Goal: Transaction & Acquisition: Obtain resource

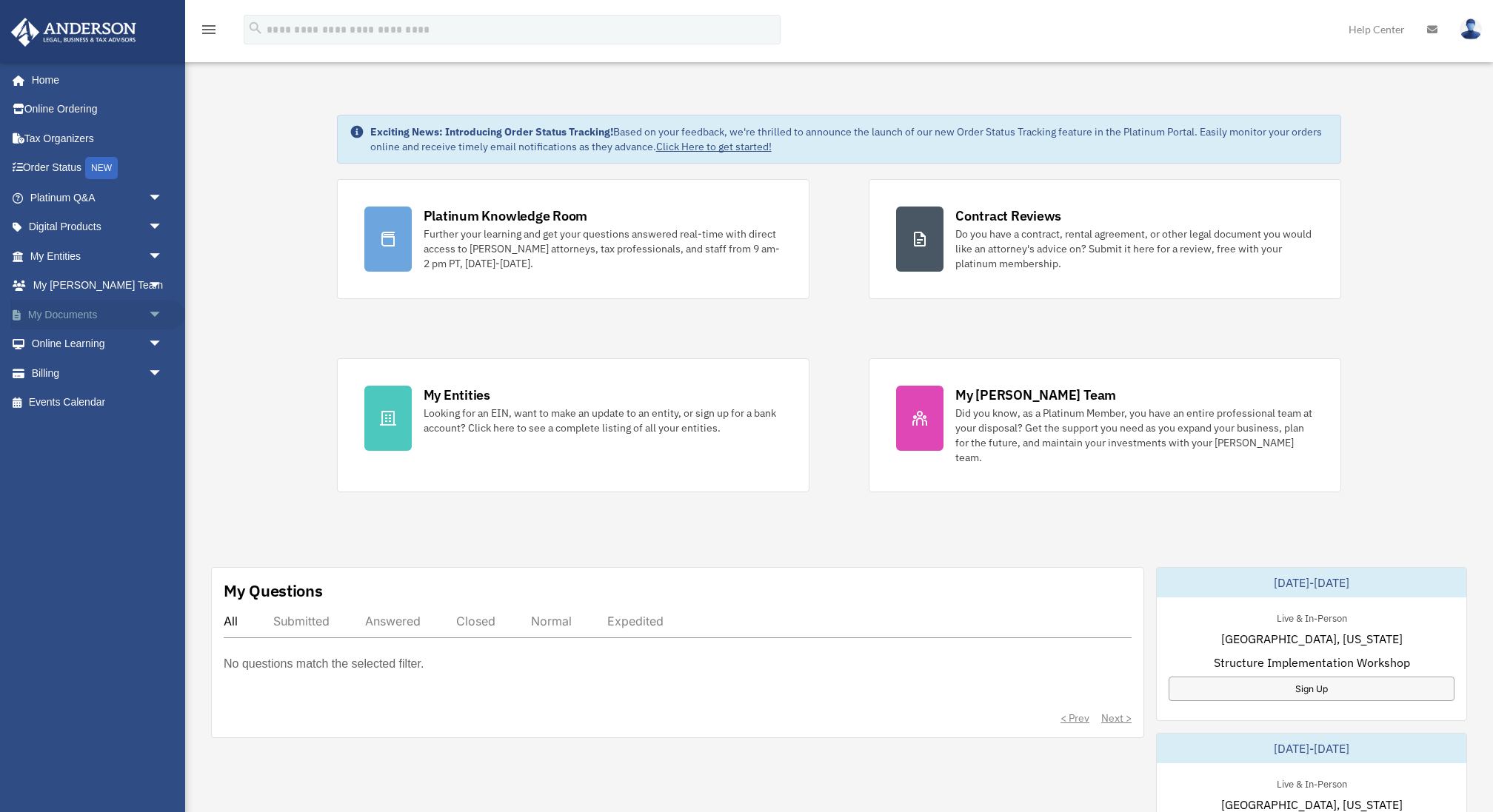
click at [151, 305] on span "arrow_drop_down" at bounding box center [162, 315] width 30 height 31
click at [65, 342] on link "Box" at bounding box center [102, 344] width 164 height 30
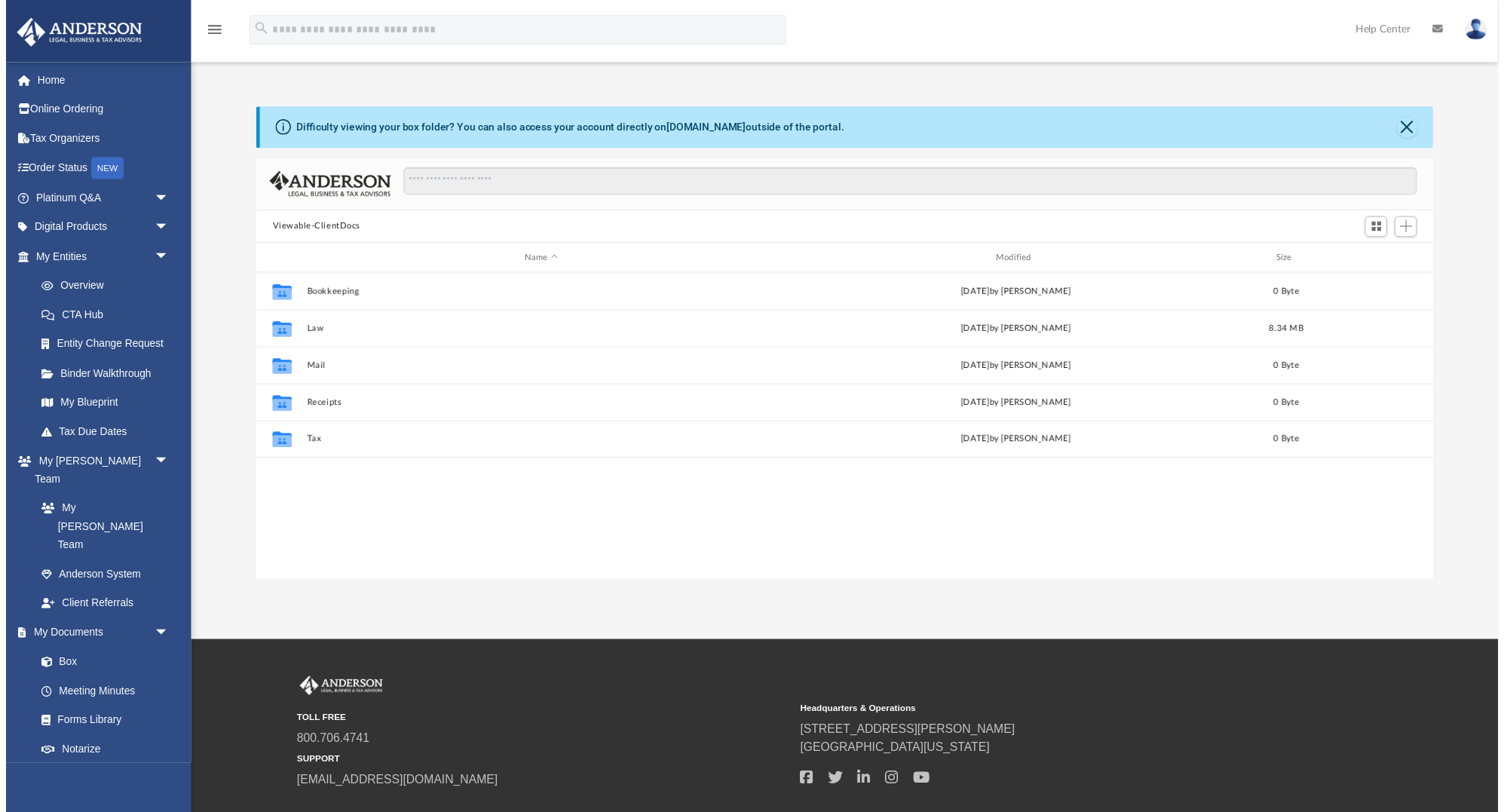
scroll to position [343, 1198]
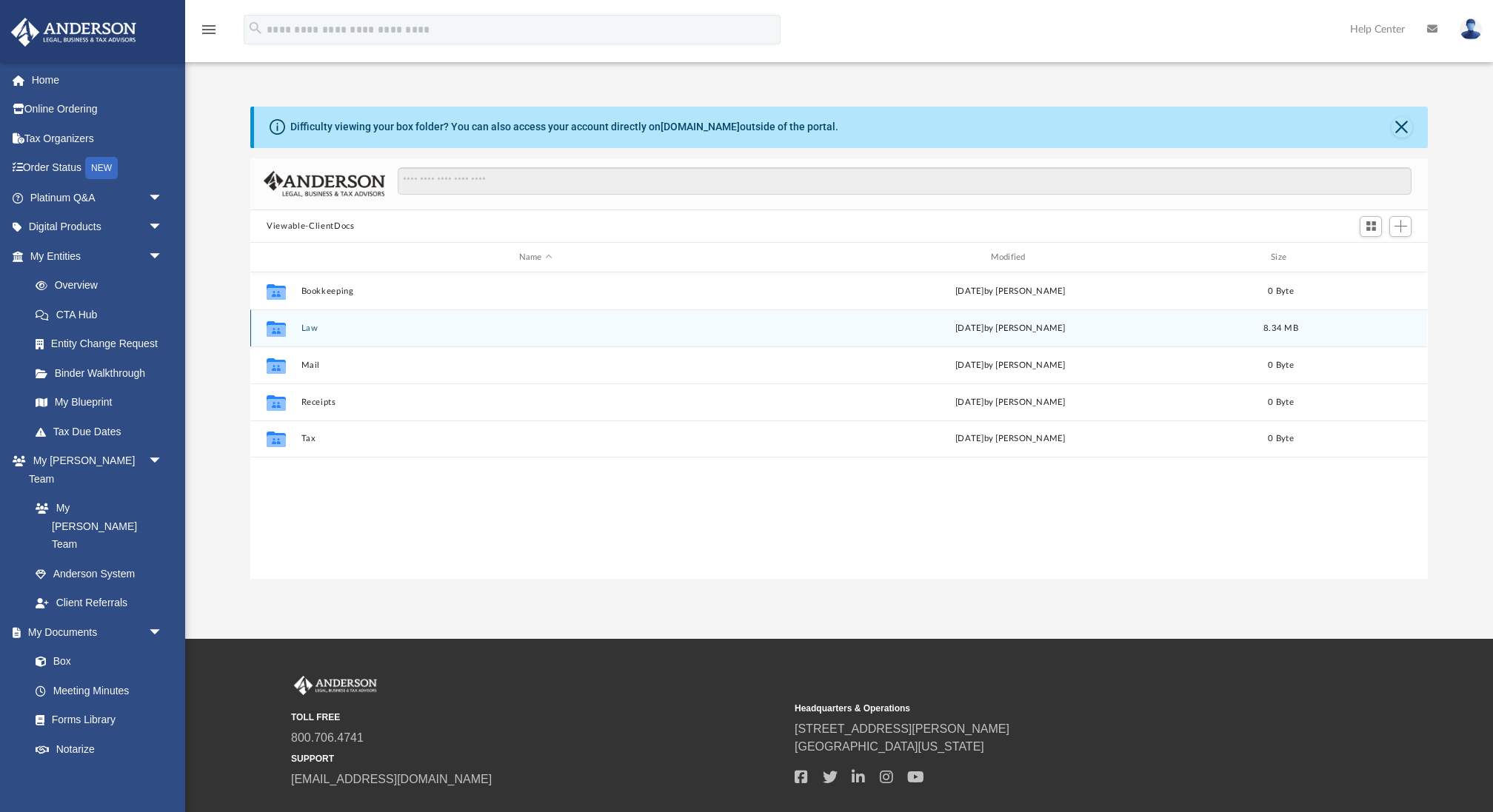
click at [277, 330] on icon "grid" at bounding box center [276, 331] width 20 height 12
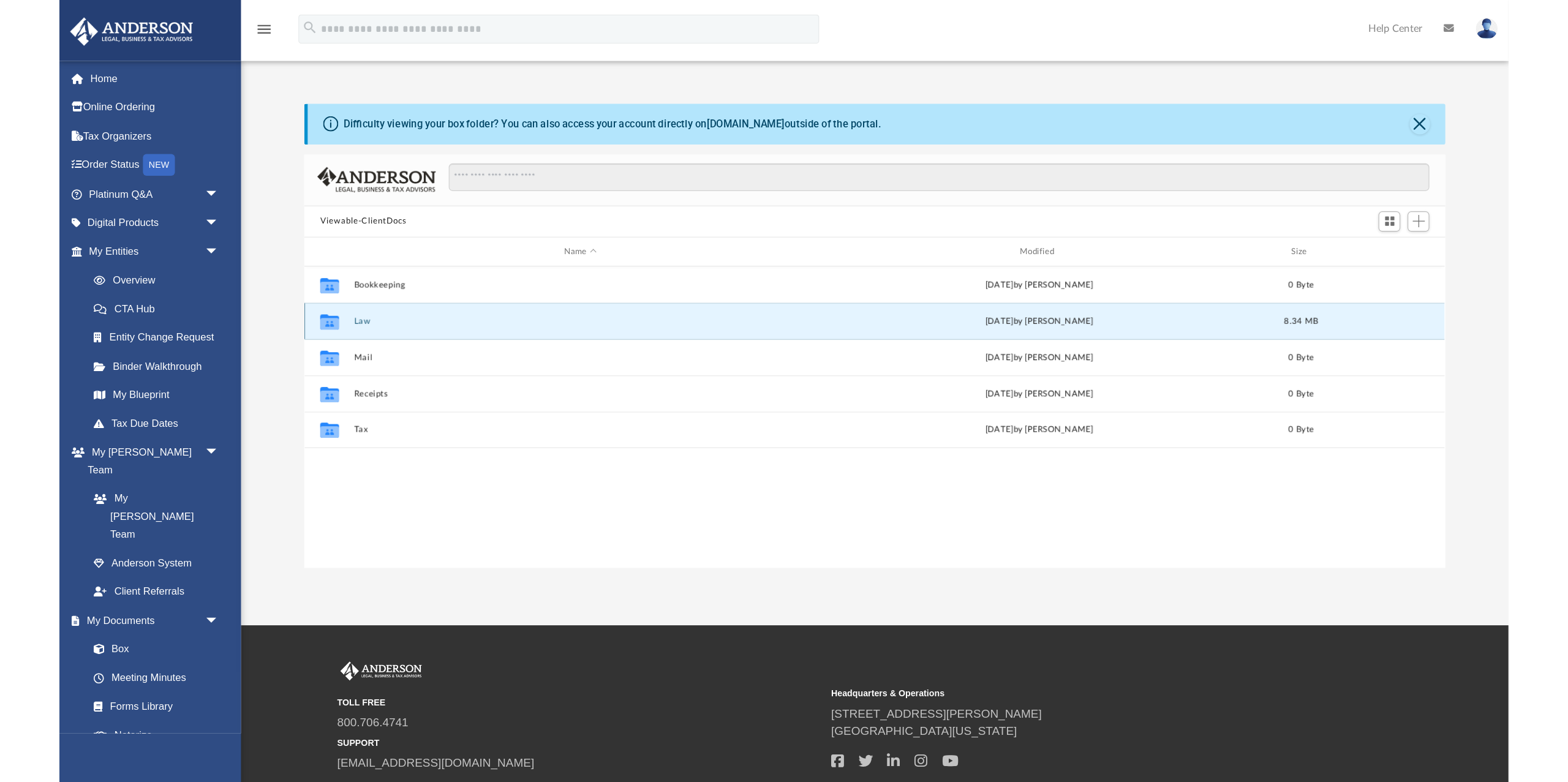
scroll to position [278, 961]
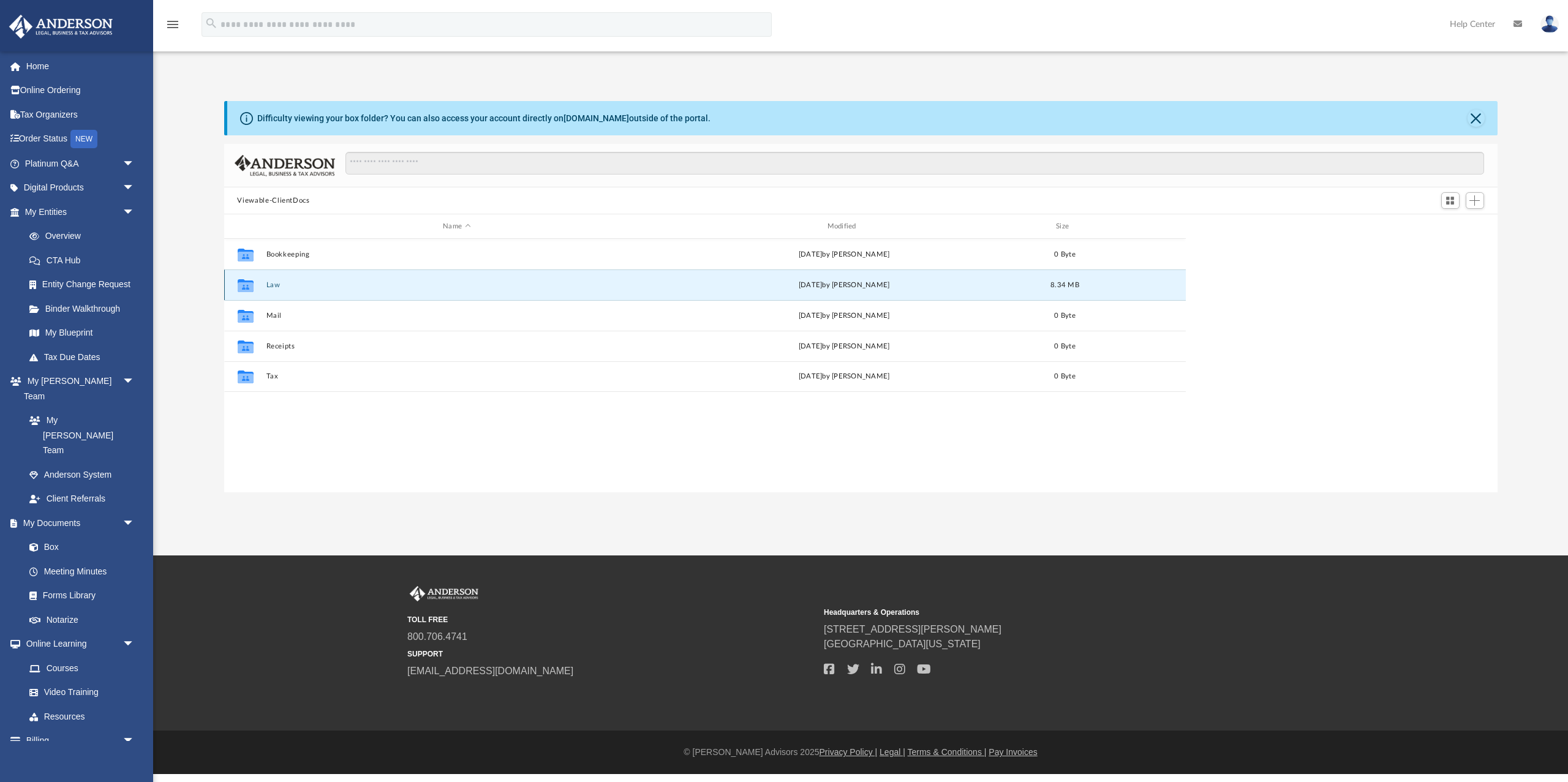
click at [244, 288] on icon "grid" at bounding box center [244, 285] width 16 height 13
click at [246, 287] on icon "grid" at bounding box center [244, 287] width 16 height 10
click at [273, 284] on button "Law" at bounding box center [456, 285] width 382 height 8
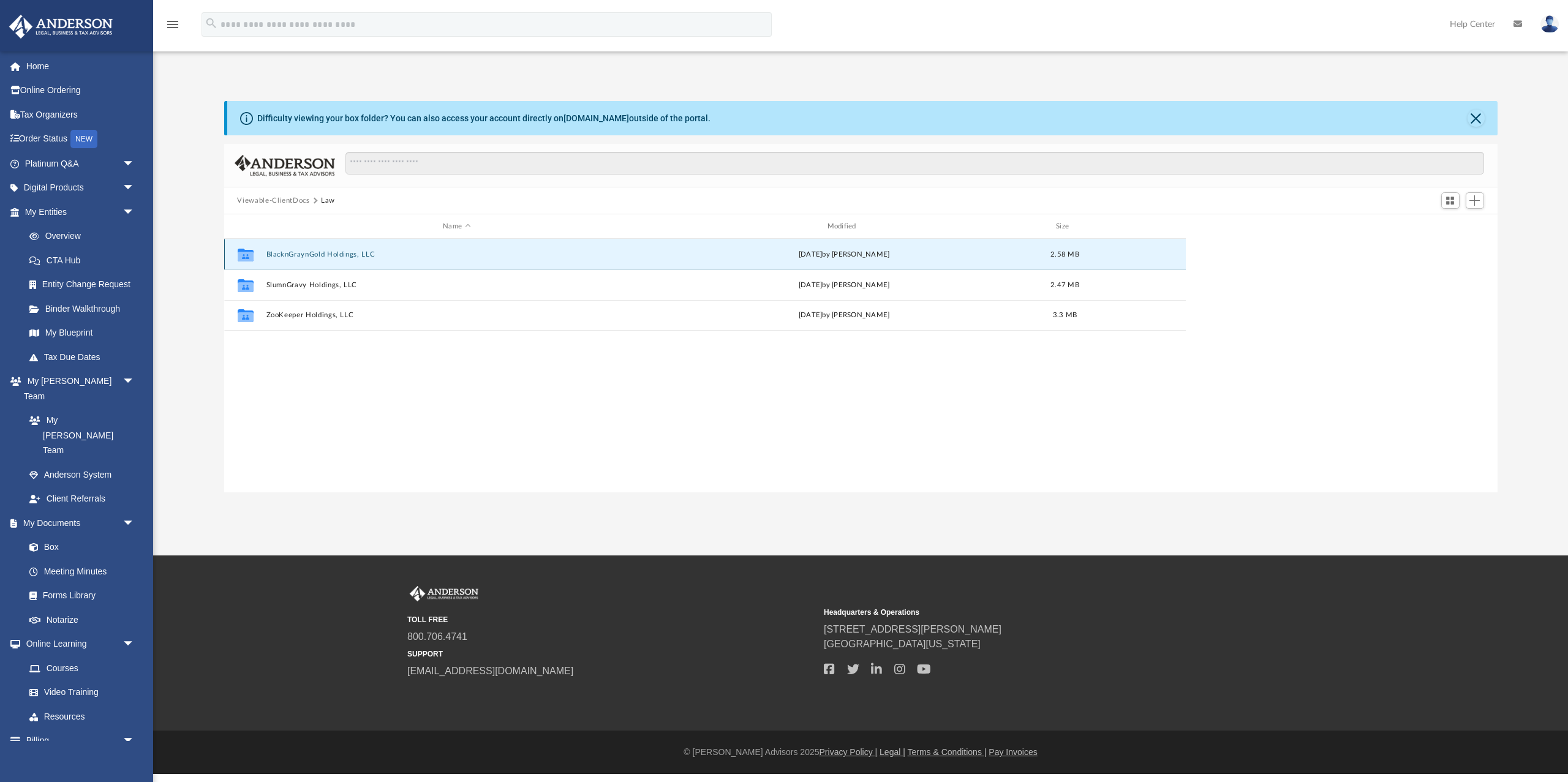
click at [273, 251] on button "BlacknGraynGold Holdings, LLC" at bounding box center [456, 254] width 382 height 8
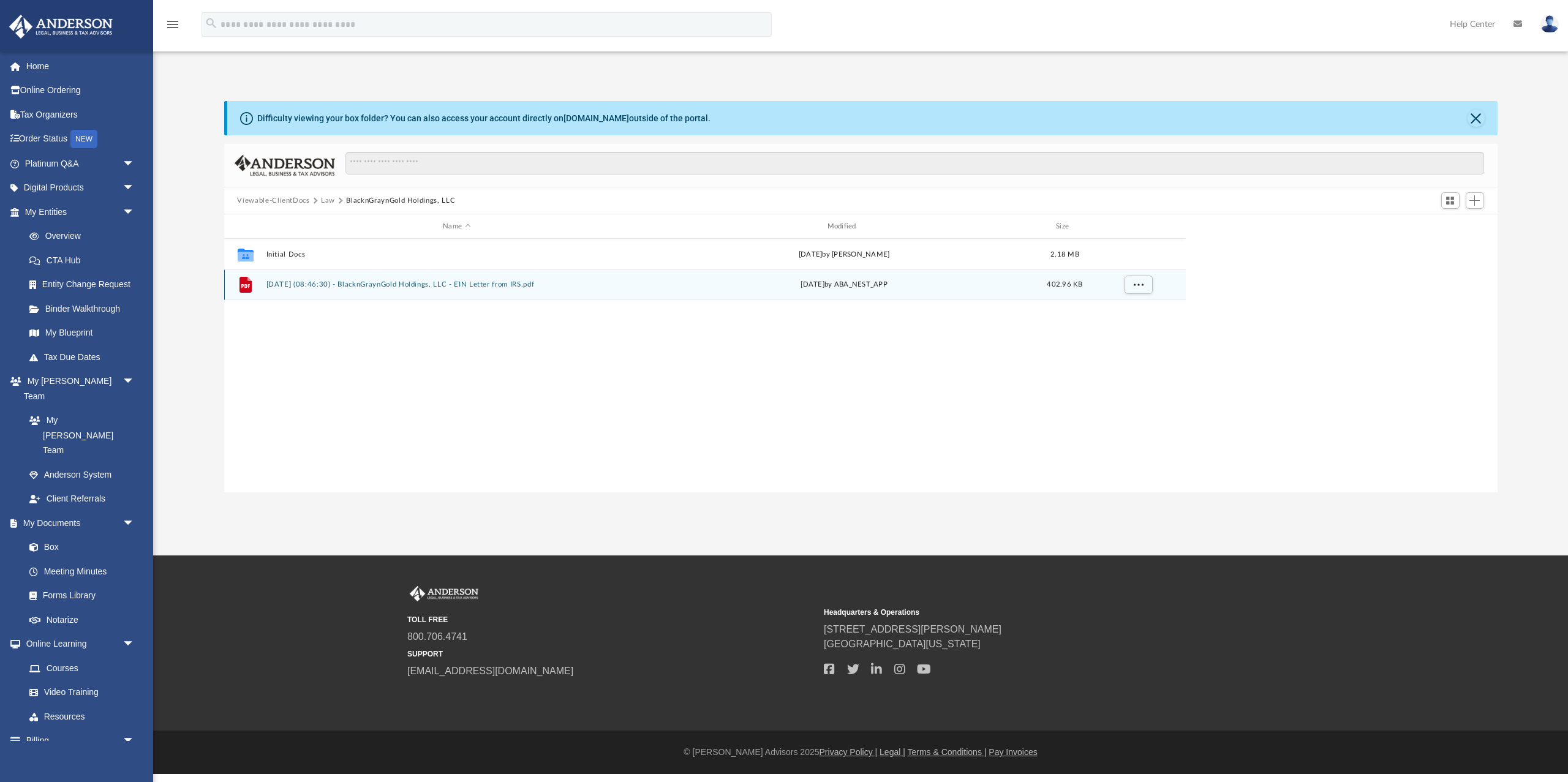
click at [292, 282] on button "[DATE] (08:46:30) - BlacknGraynGold Holdings, LLC - EIN Letter from IRS.pdf" at bounding box center [456, 284] width 382 height 8
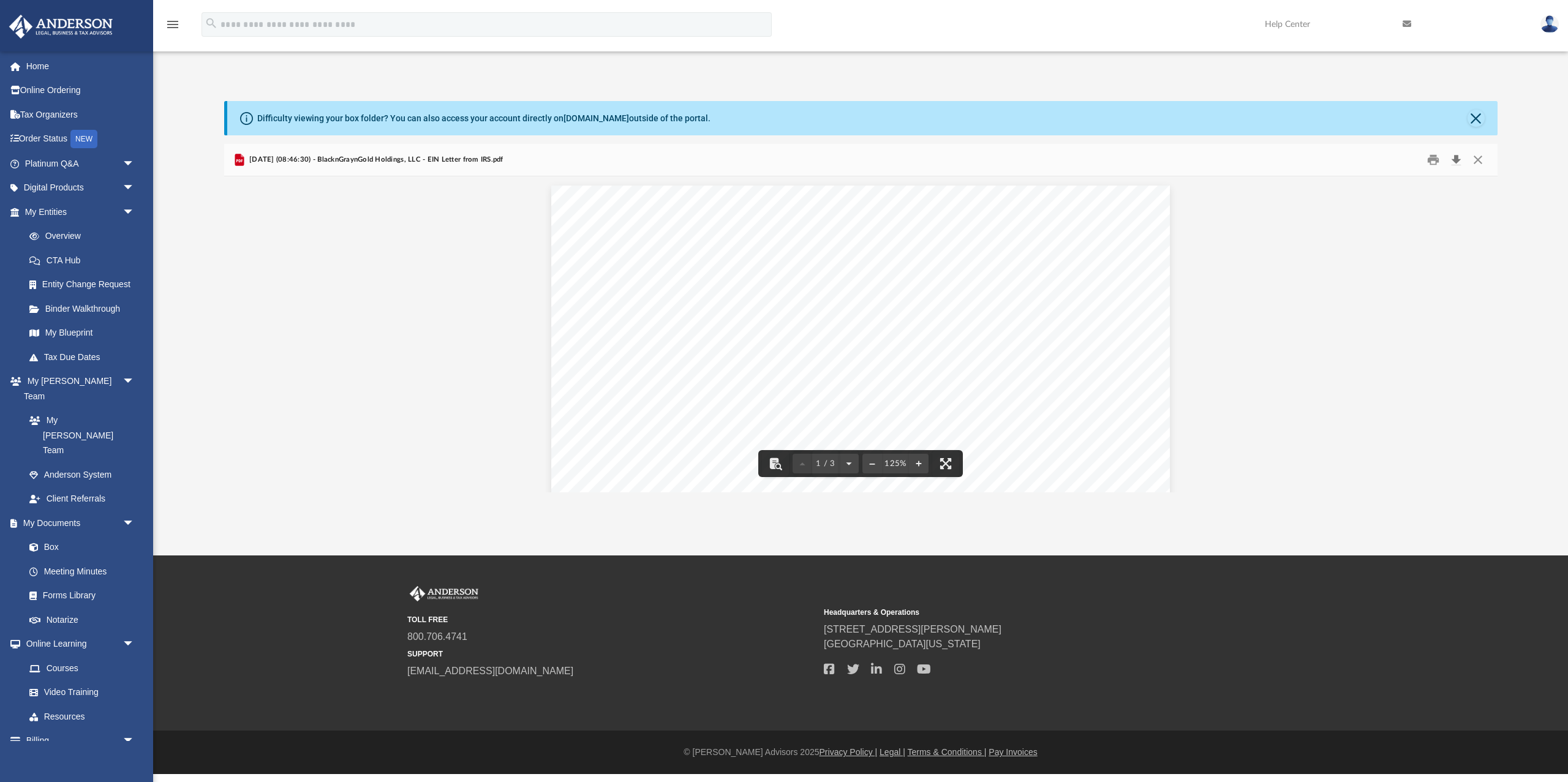
click at [1234, 155] on button "Download" at bounding box center [1456, 160] width 22 height 19
click at [1234, 121] on button "Close" at bounding box center [1476, 118] width 17 height 17
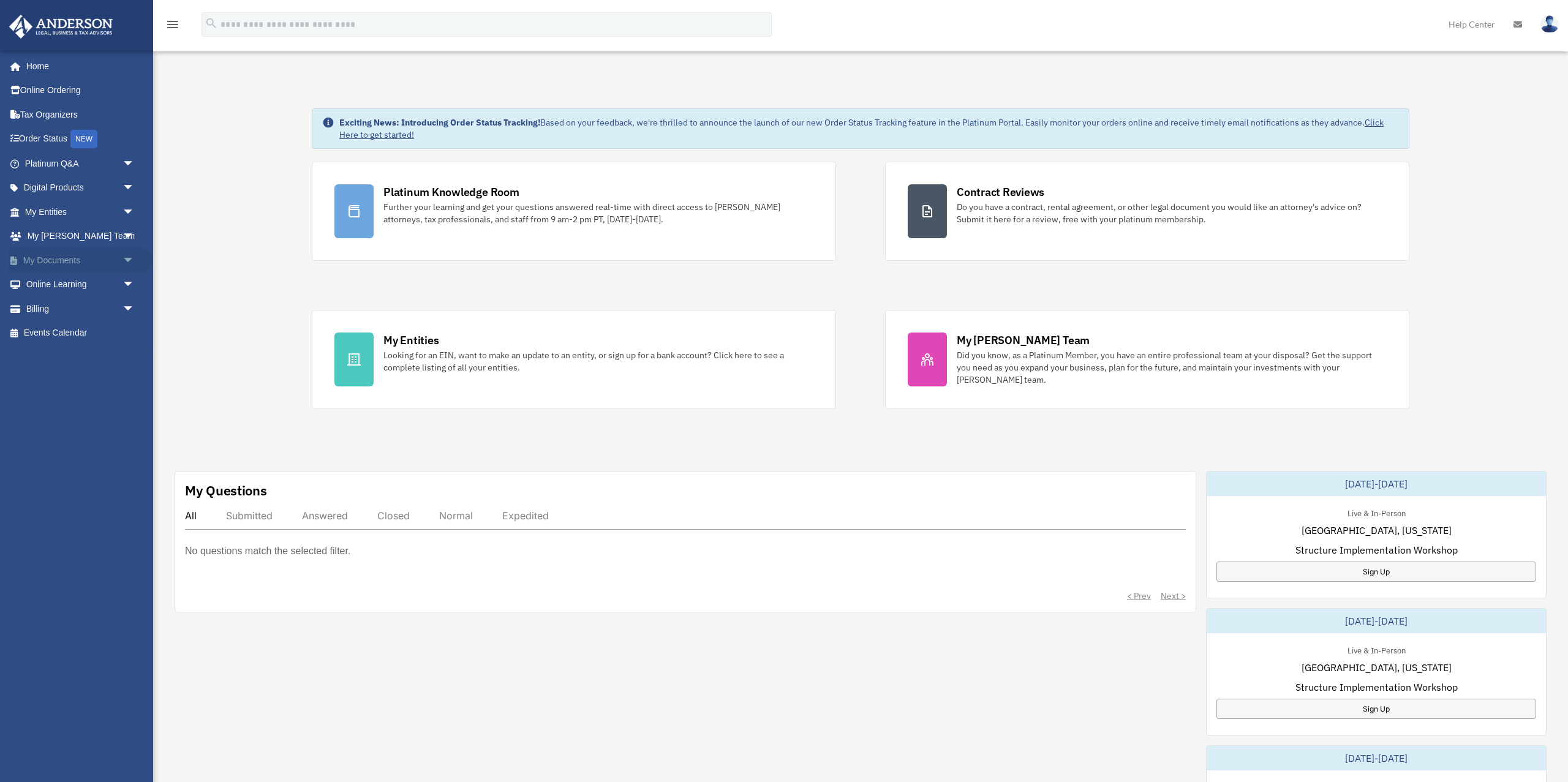
click at [130, 259] on span "arrow_drop_down" at bounding box center [134, 261] width 25 height 25
click at [90, 282] on link "Box" at bounding box center [85, 285] width 136 height 25
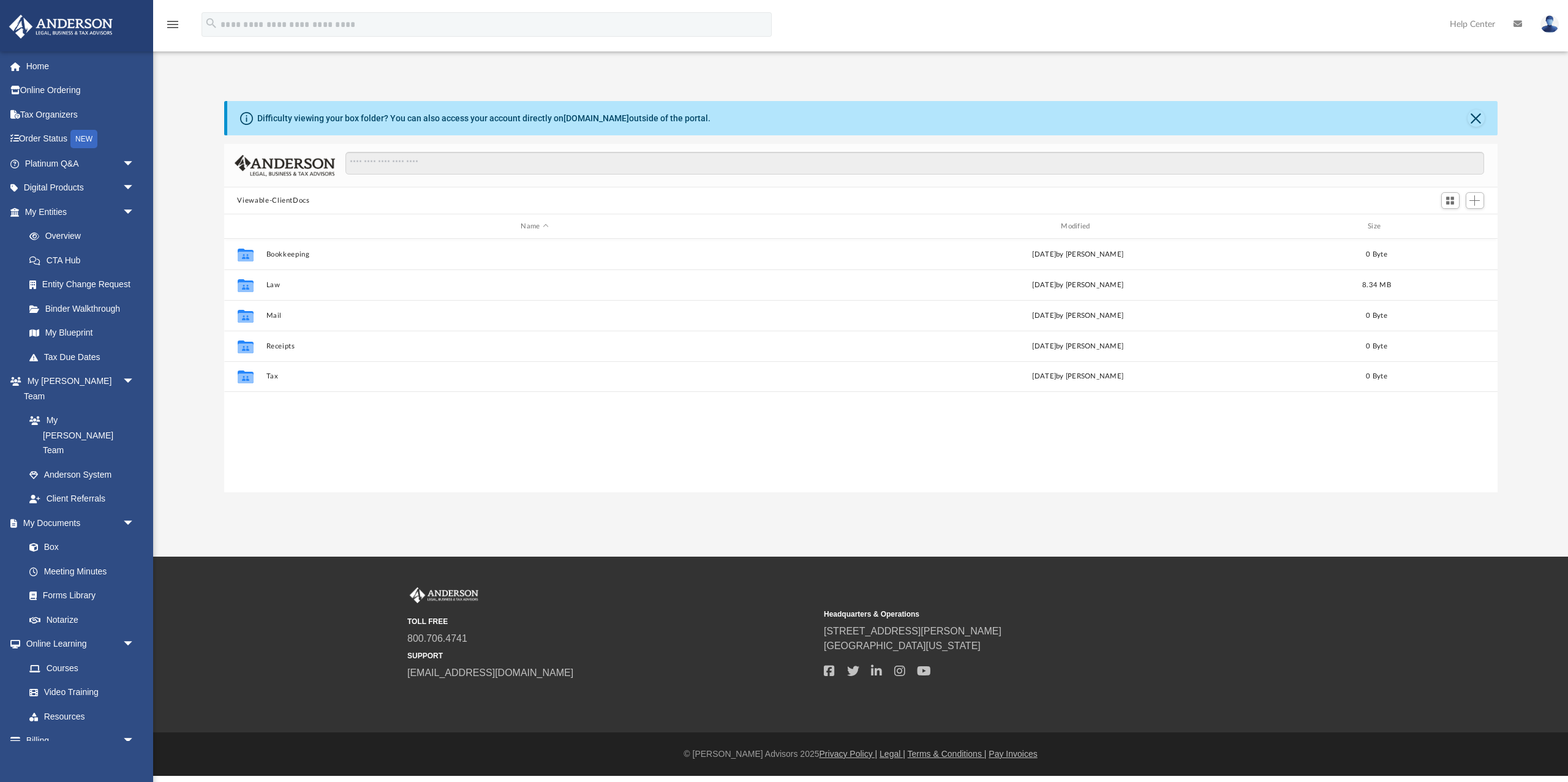
scroll to position [278, 1274]
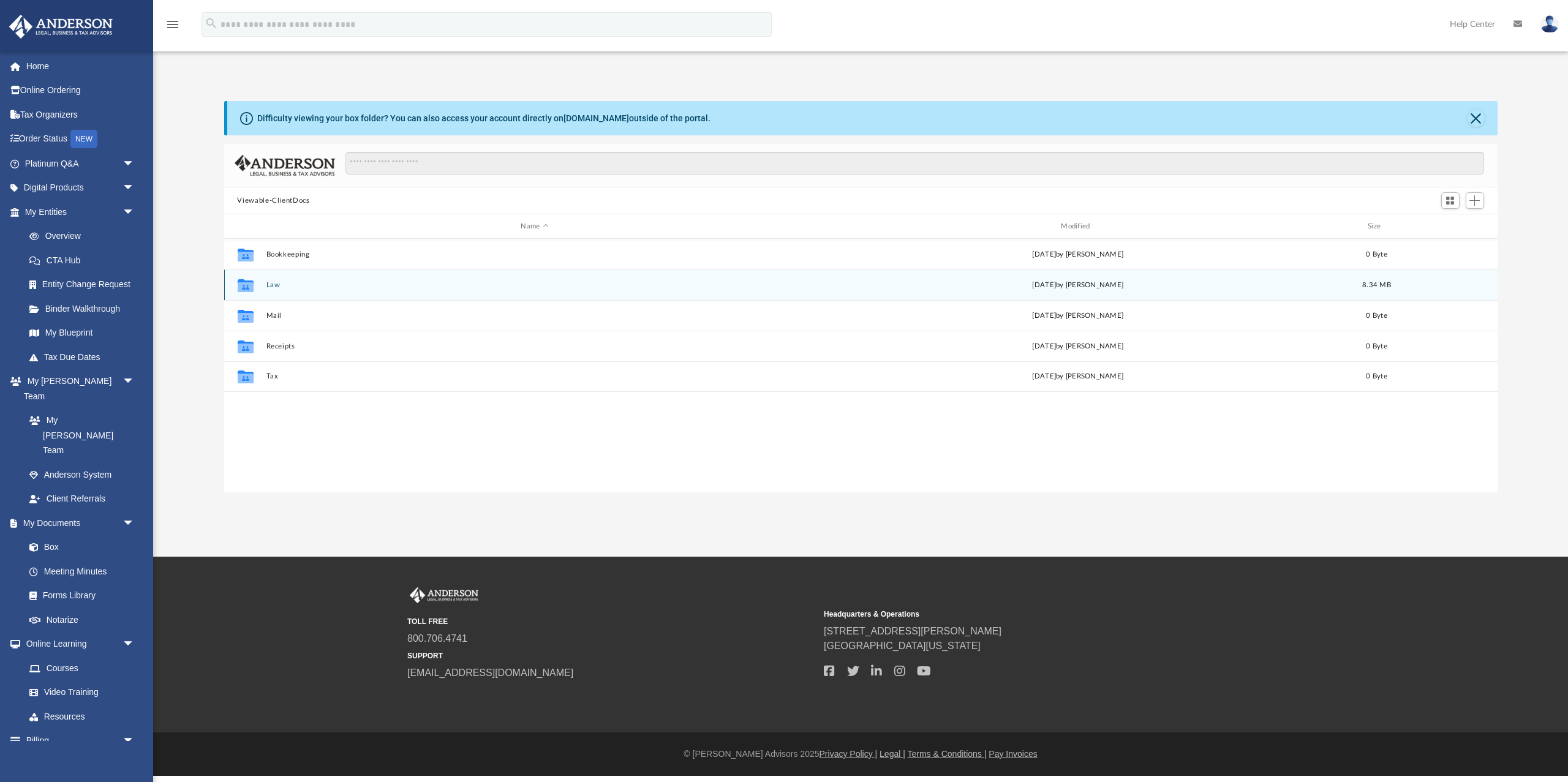
click at [244, 288] on icon "grid" at bounding box center [244, 287] width 16 height 10
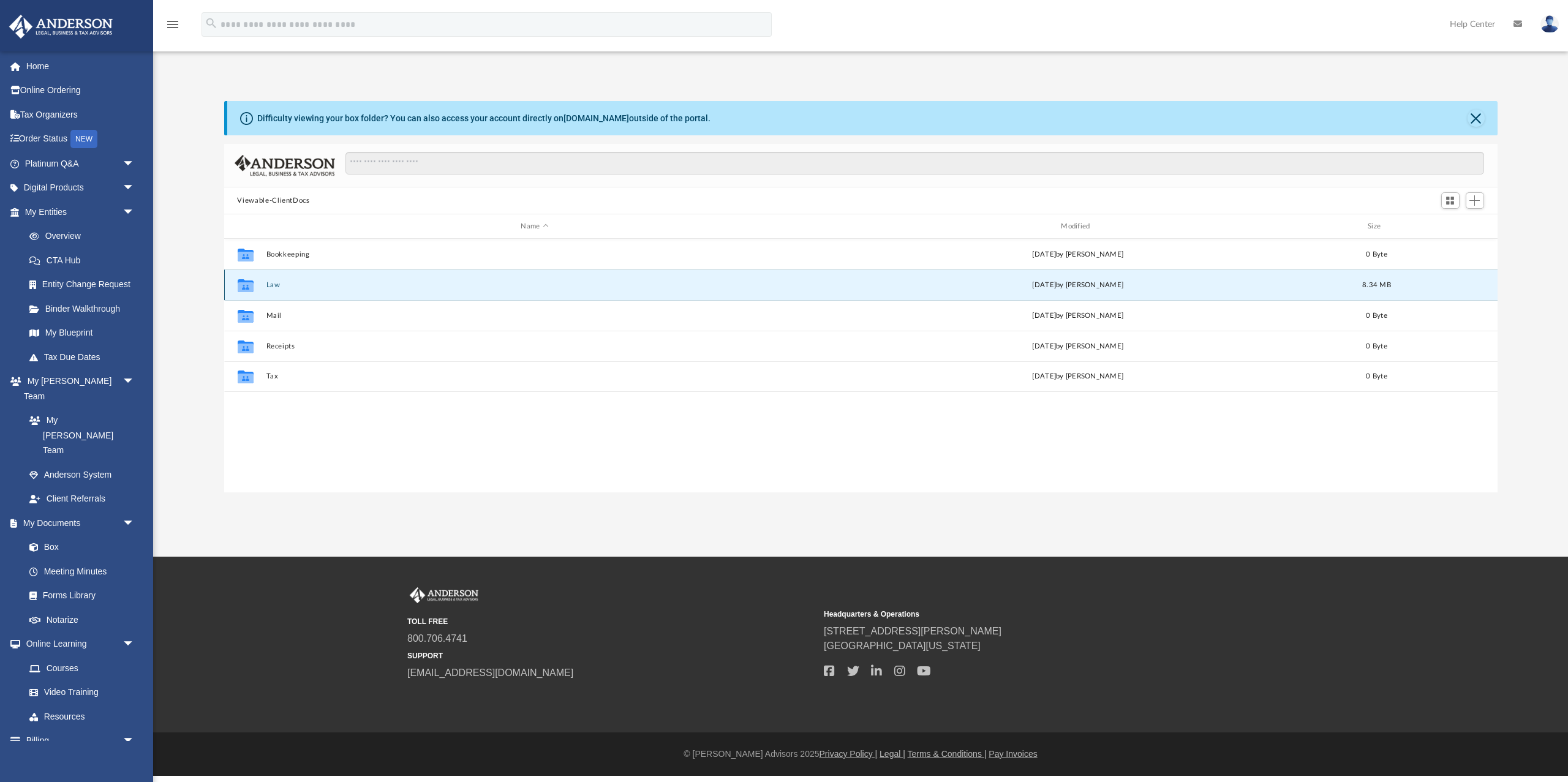
click at [245, 288] on icon "grid" at bounding box center [244, 287] width 16 height 10
click at [274, 288] on button "Law" at bounding box center [534, 285] width 538 height 8
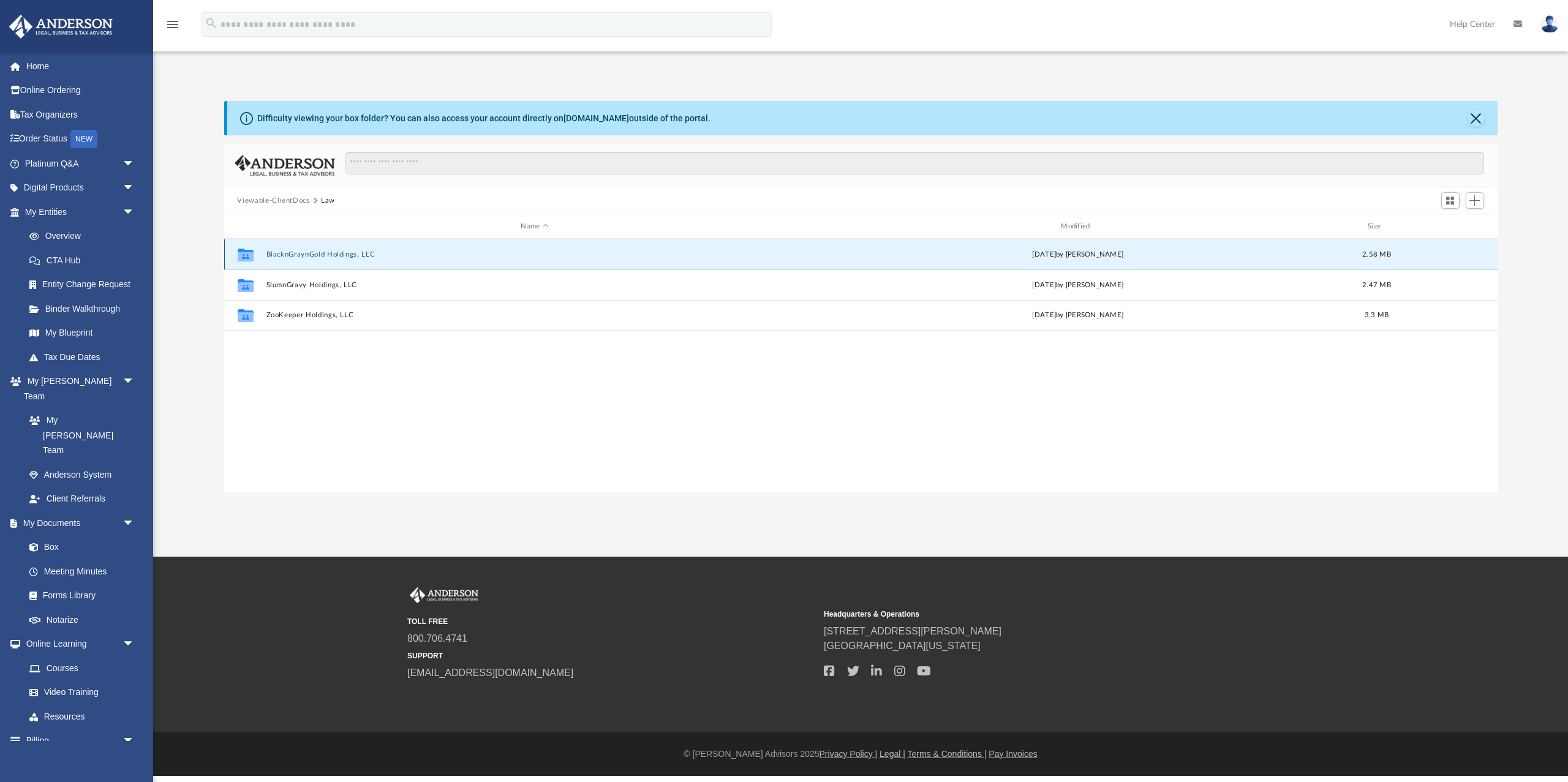
click at [280, 254] on button "BlacknGraynGold Holdings, LLC" at bounding box center [534, 254] width 538 height 8
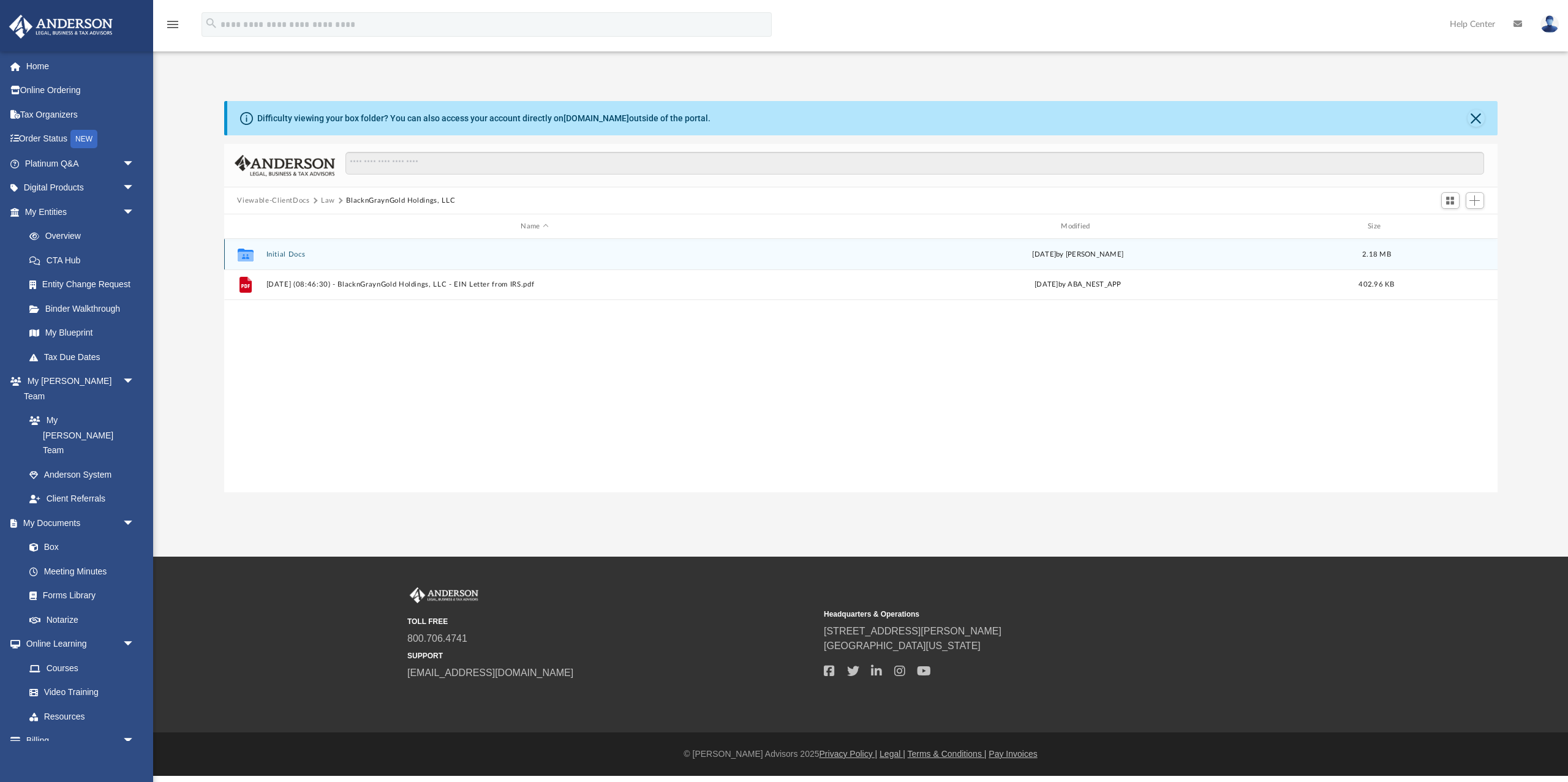
click at [280, 254] on button "Initial Docs" at bounding box center [534, 254] width 538 height 8
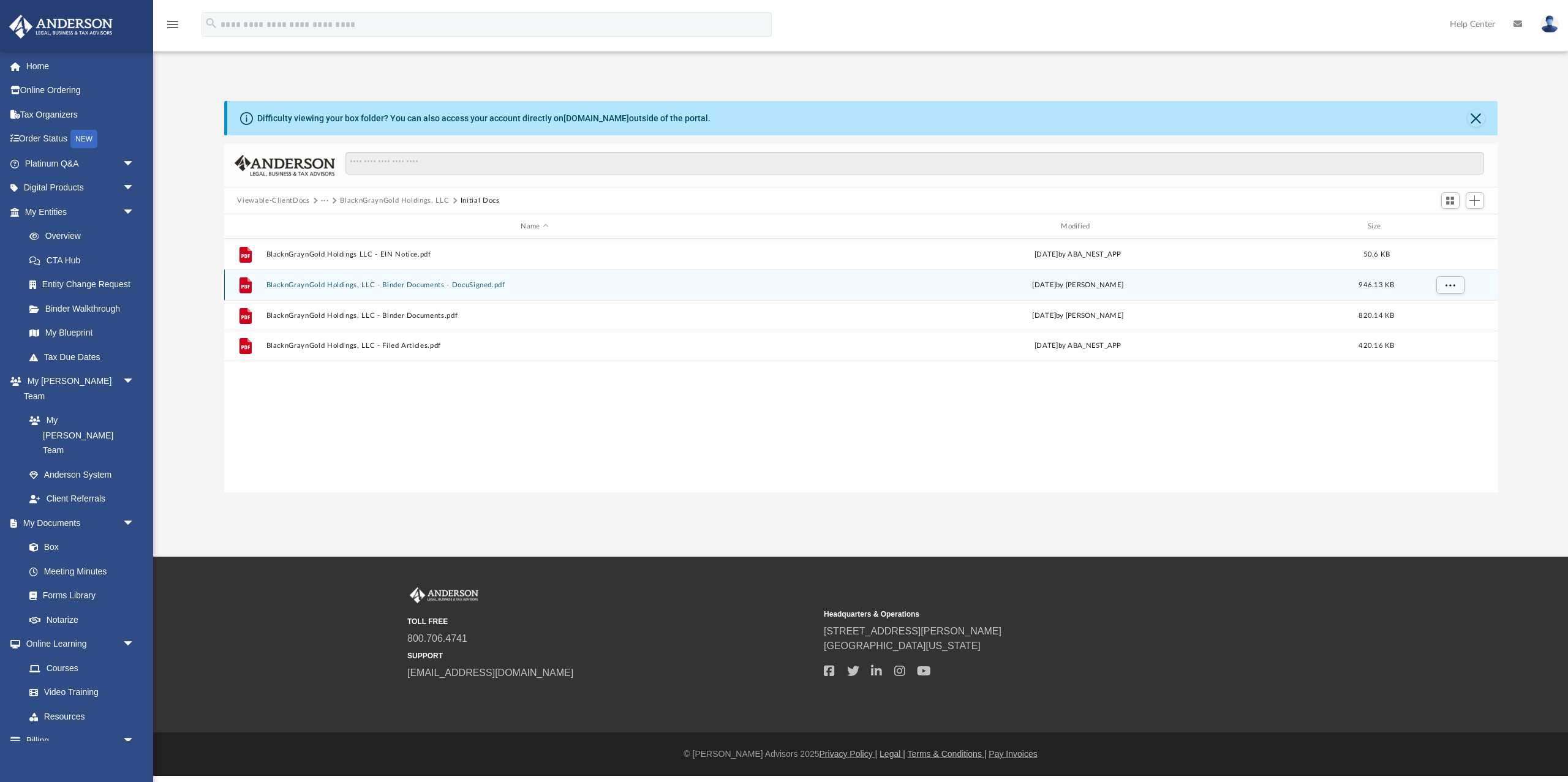
click at [340, 285] on button "BlacknGraynGold Holdings, LLC - Binder Documents - DocuSigned.pdf" at bounding box center [534, 285] width 538 height 8
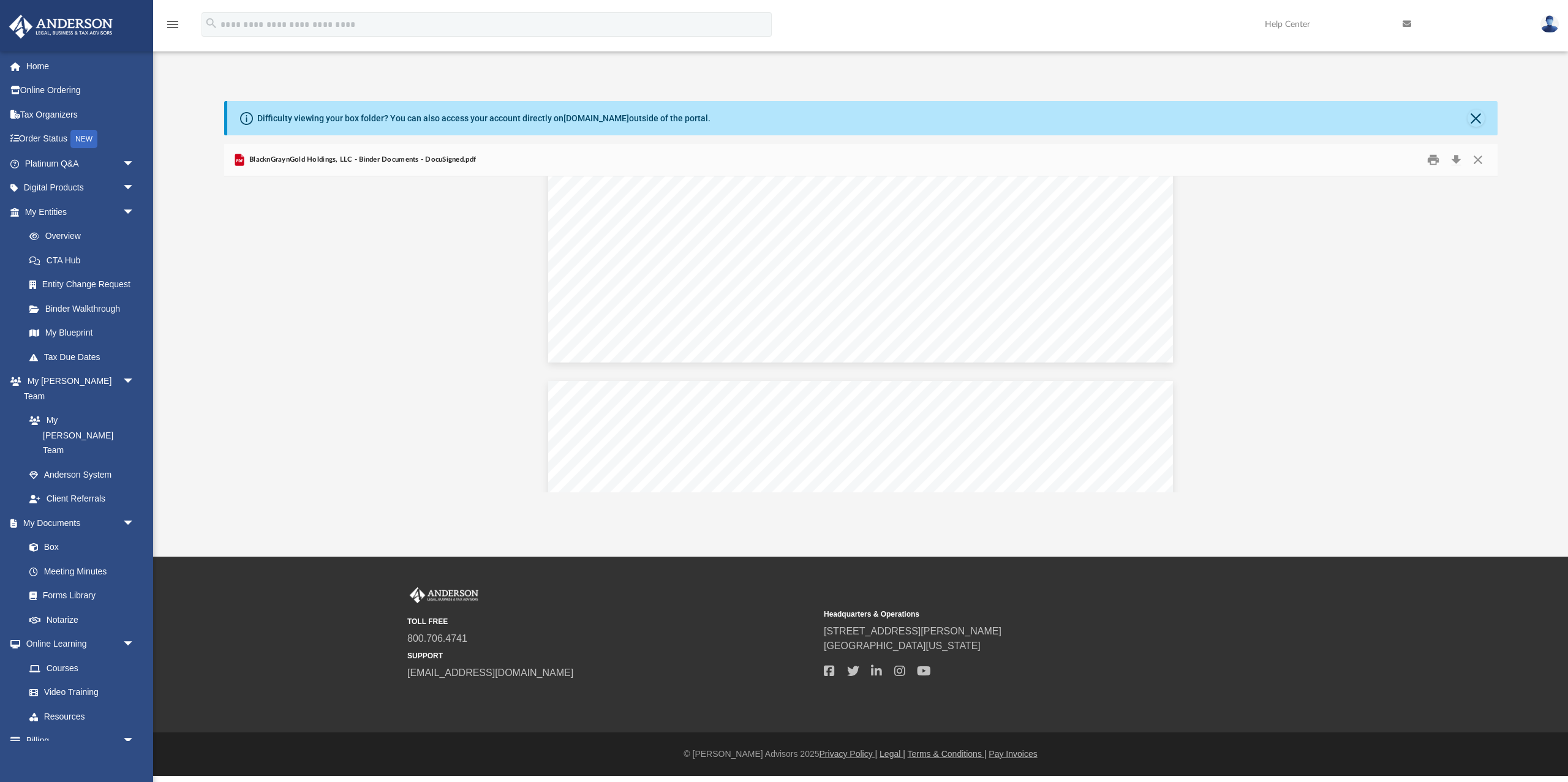
scroll to position [9775, 0]
click at [1459, 155] on button "Download" at bounding box center [1456, 160] width 22 height 19
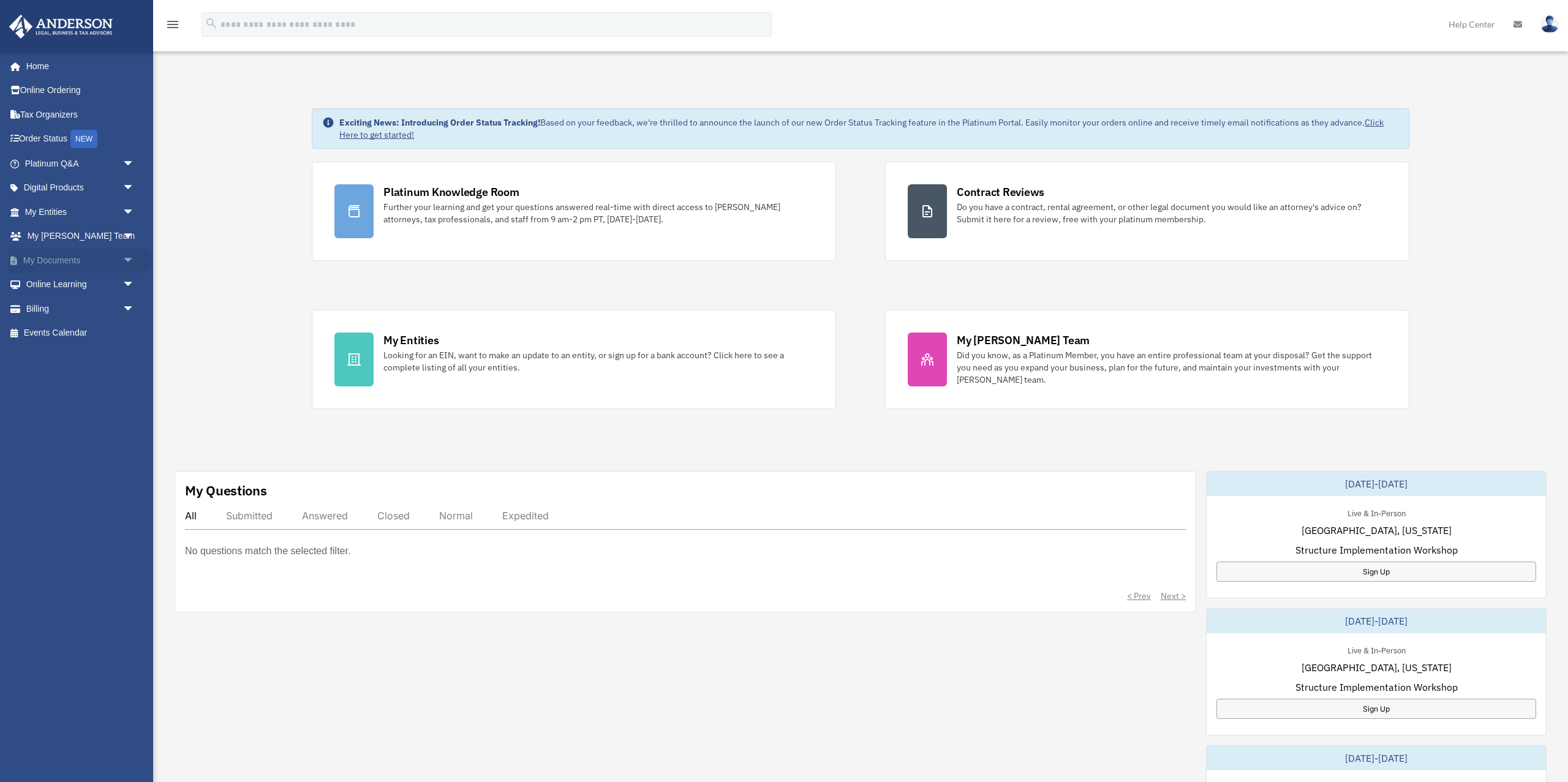
click at [129, 261] on span "arrow_drop_down" at bounding box center [134, 261] width 25 height 25
click at [112, 283] on link "Box" at bounding box center [85, 285] width 136 height 25
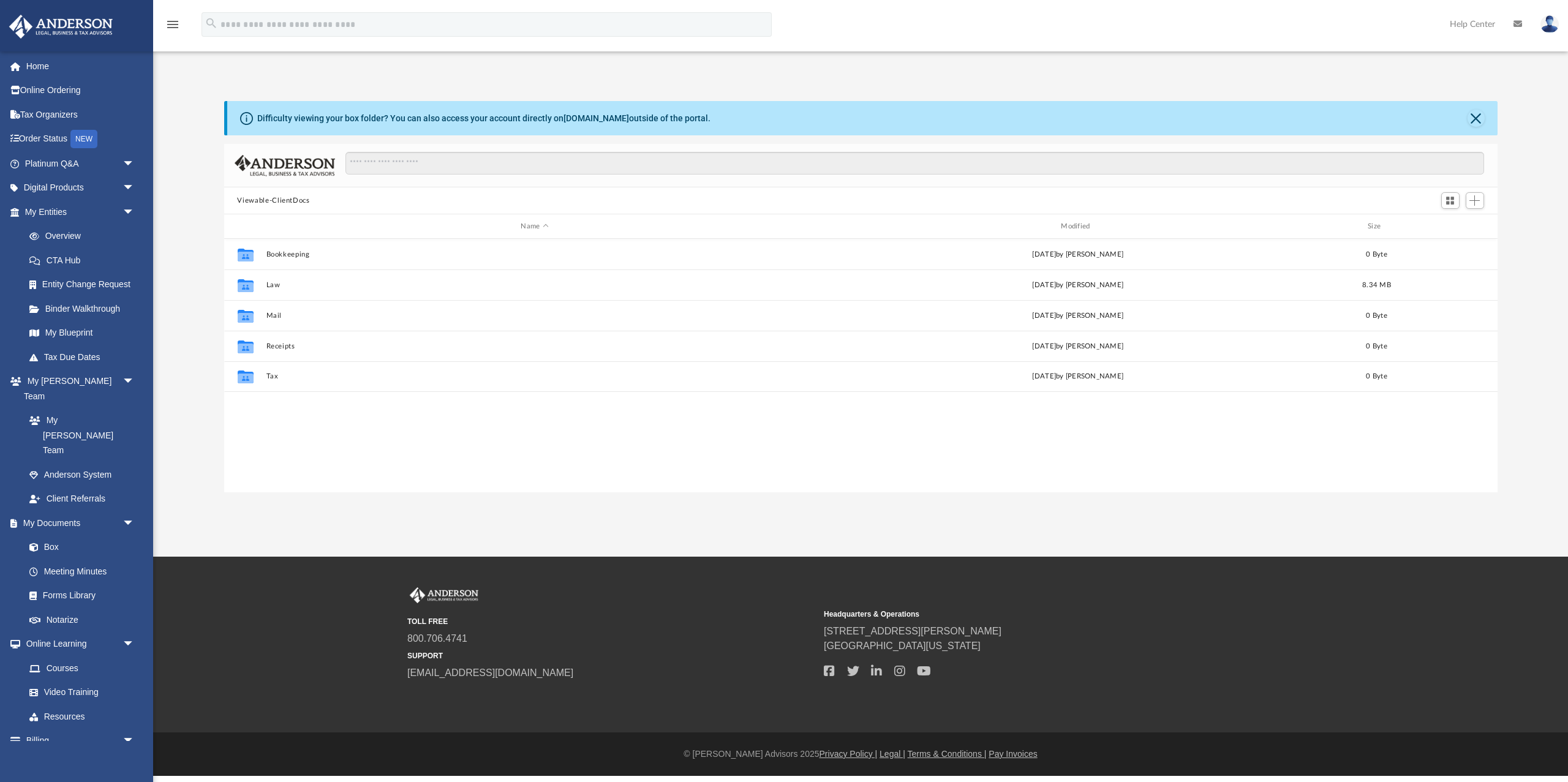
scroll to position [278, 1274]
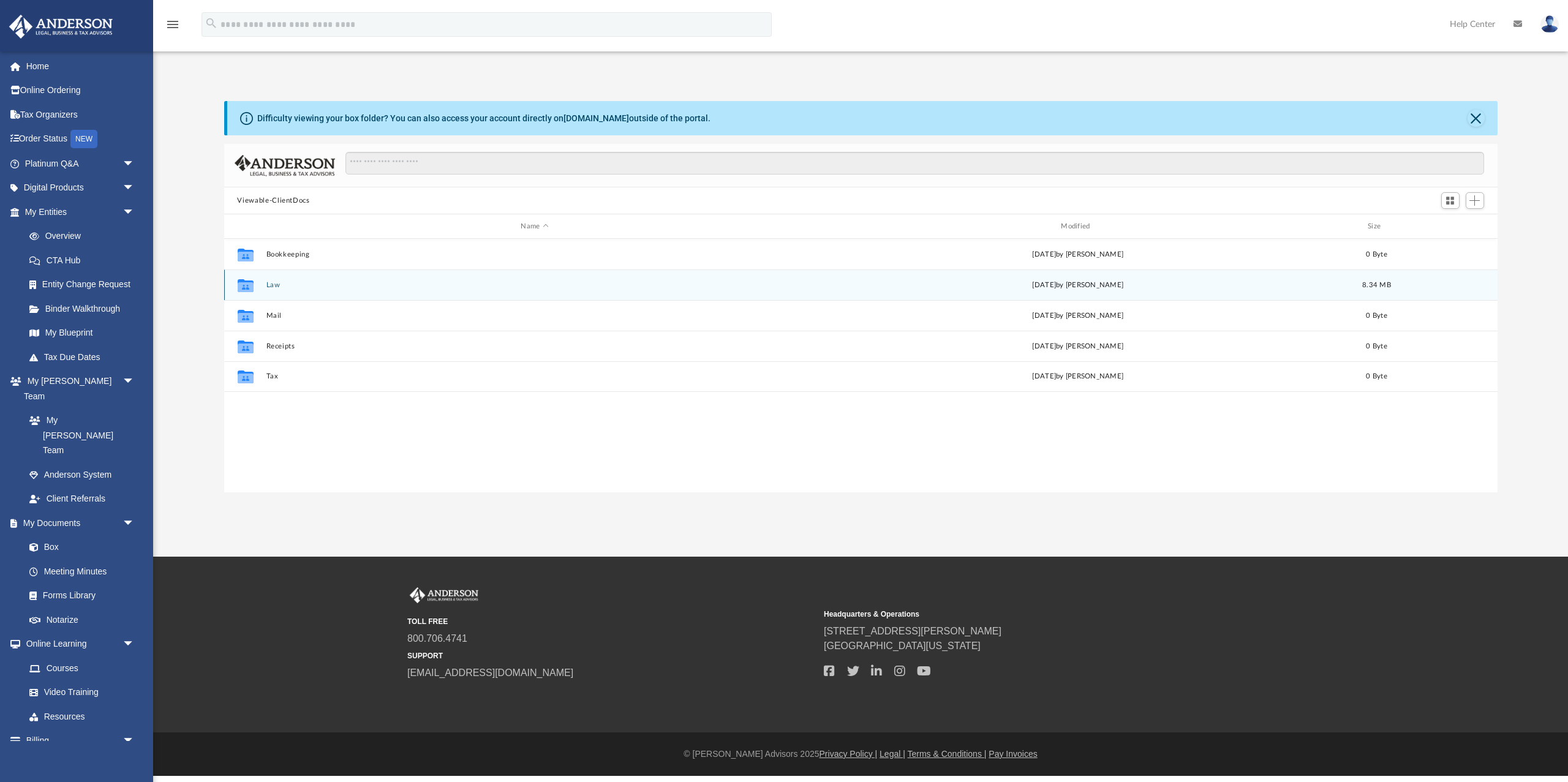
click at [269, 283] on button "Law" at bounding box center [534, 285] width 538 height 8
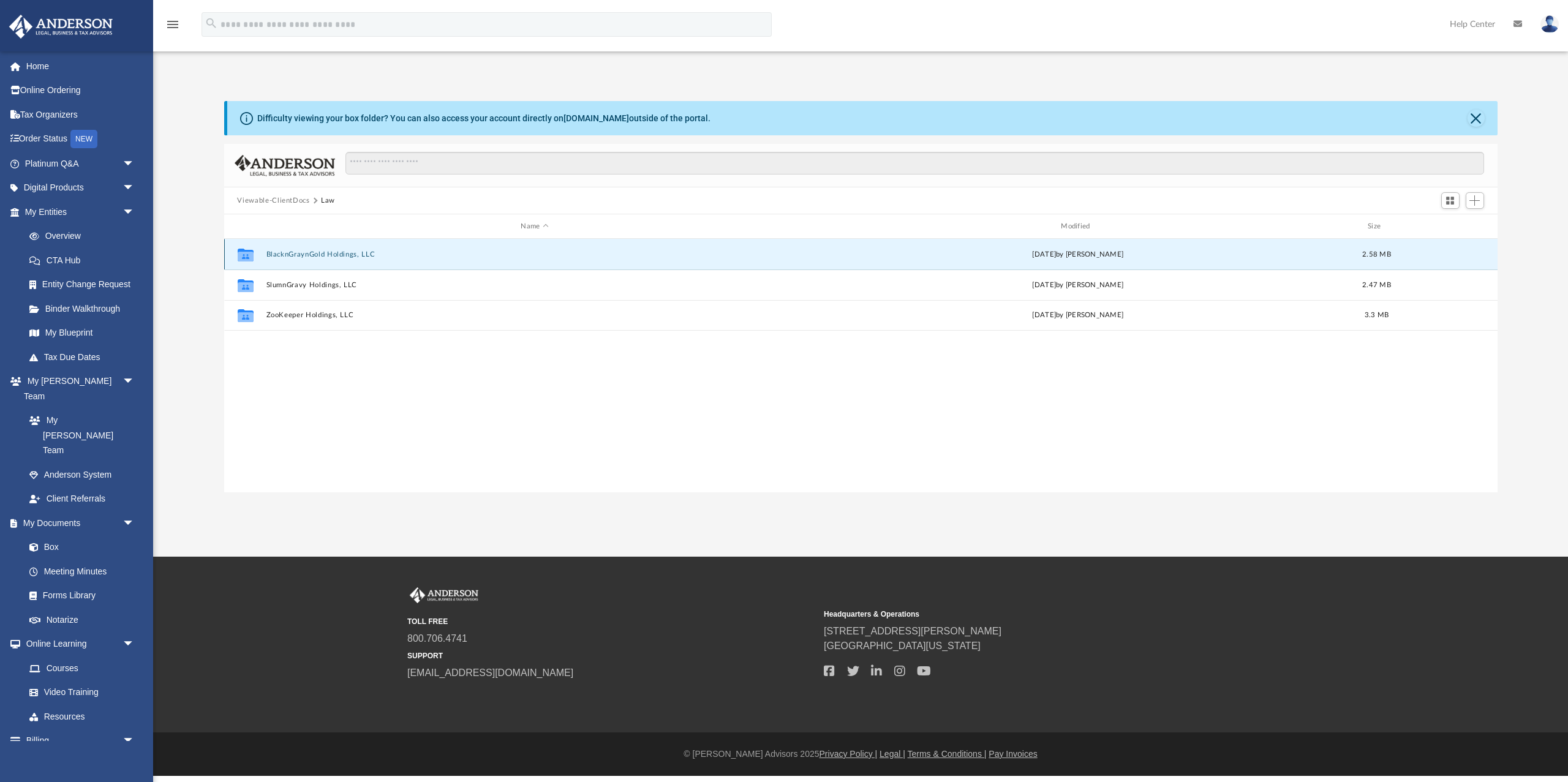
click at [298, 252] on button "BlacknGraynGold Holdings, LLC" at bounding box center [534, 254] width 538 height 8
click at [298, 252] on button "Initial Docs" at bounding box center [534, 254] width 538 height 8
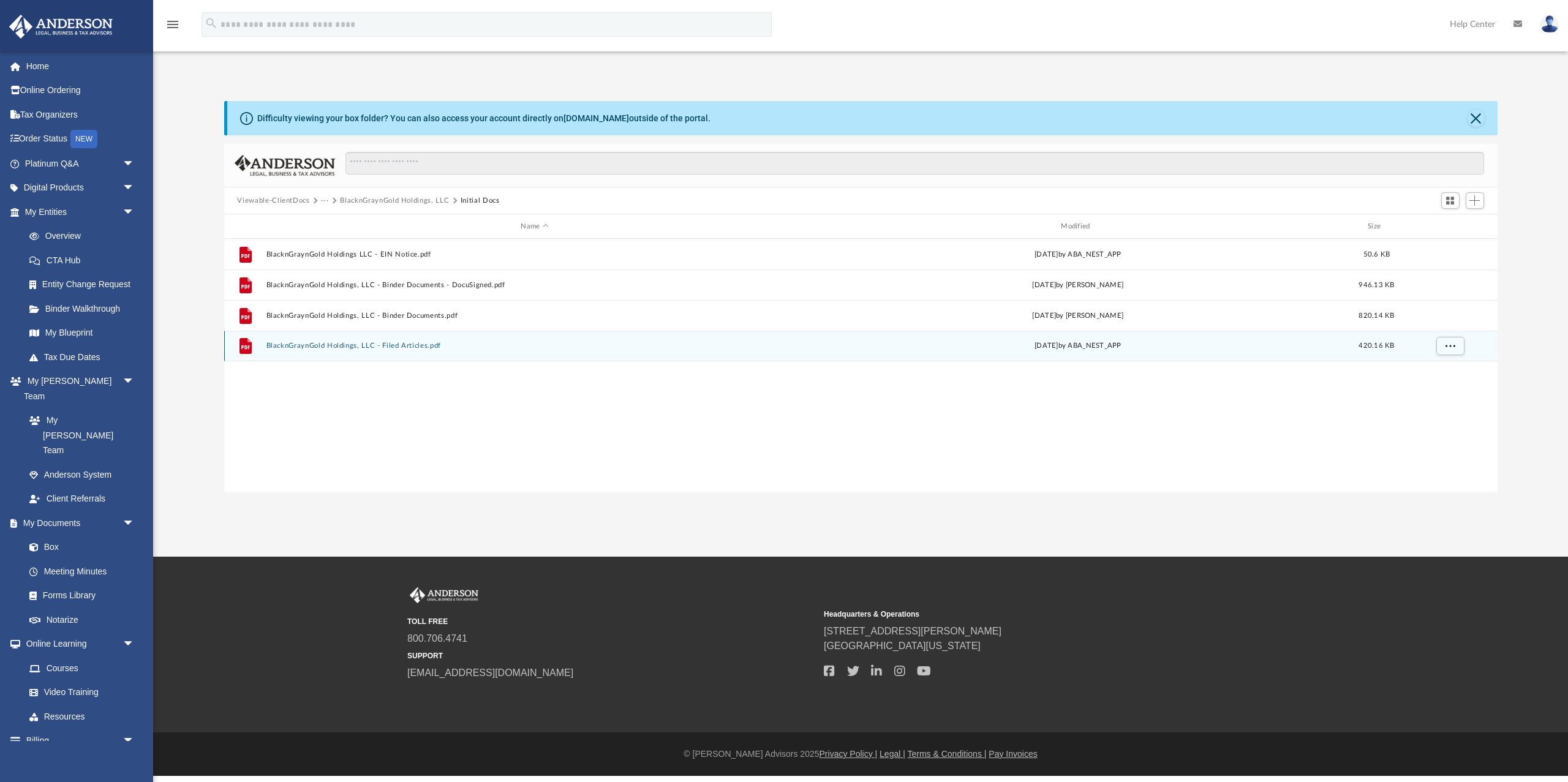
click at [320, 343] on button "BlacknGraynGold Holdings, LLC - Filed Articles.pdf" at bounding box center [534, 345] width 538 height 8
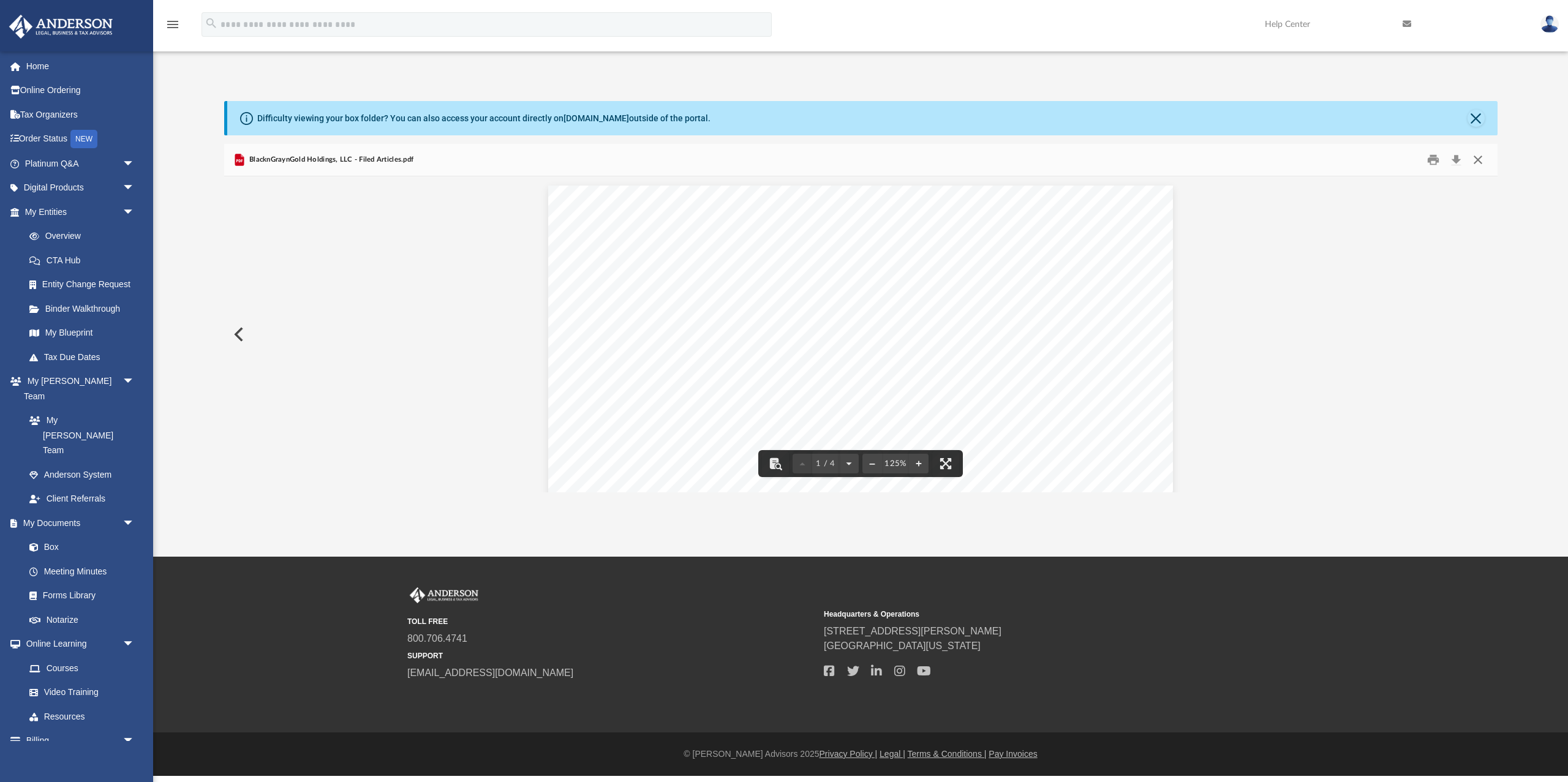
click at [1473, 159] on button "Close" at bounding box center [1478, 160] width 22 height 19
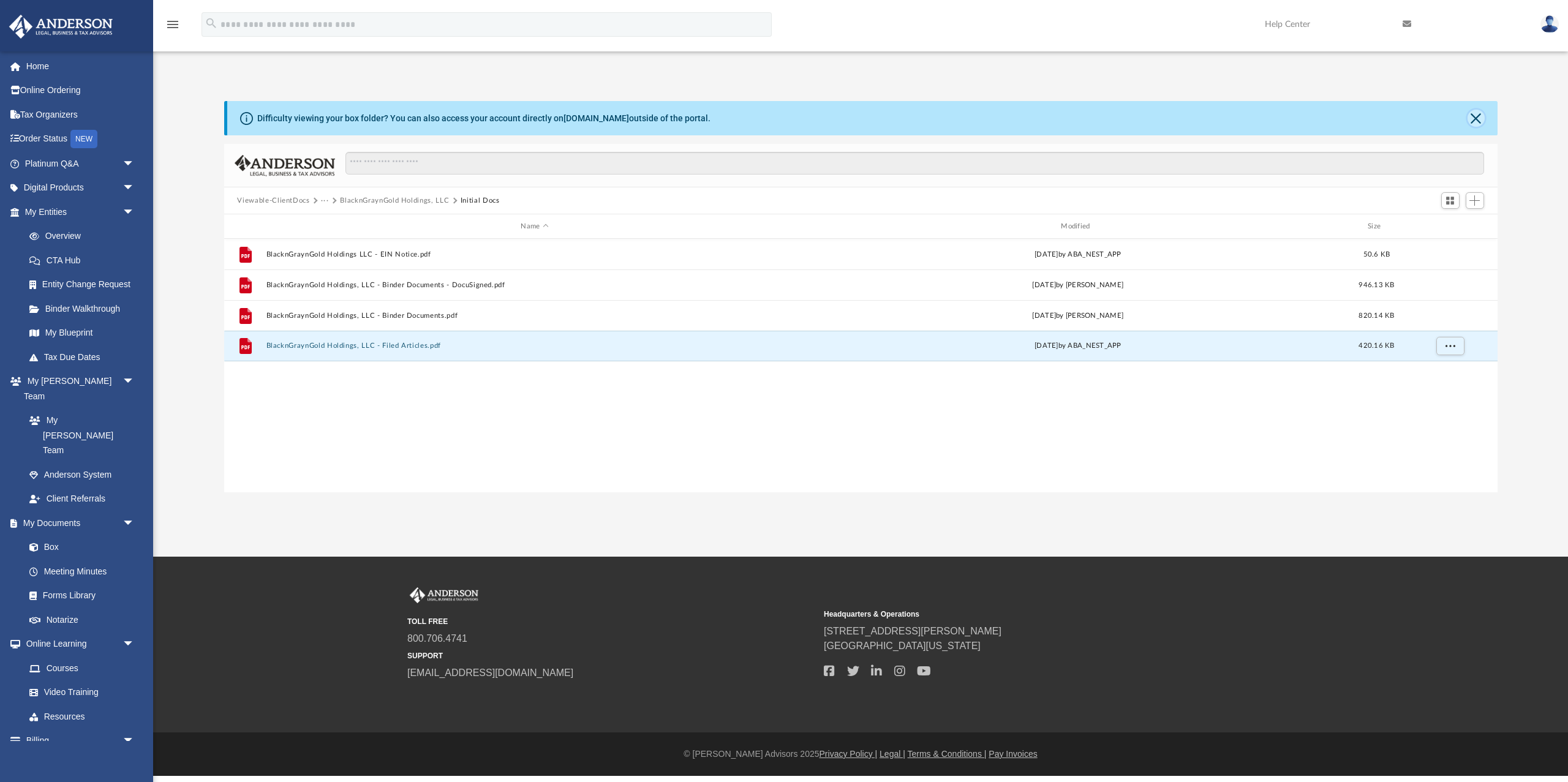
click at [1475, 125] on button "Close" at bounding box center [1476, 118] width 17 height 17
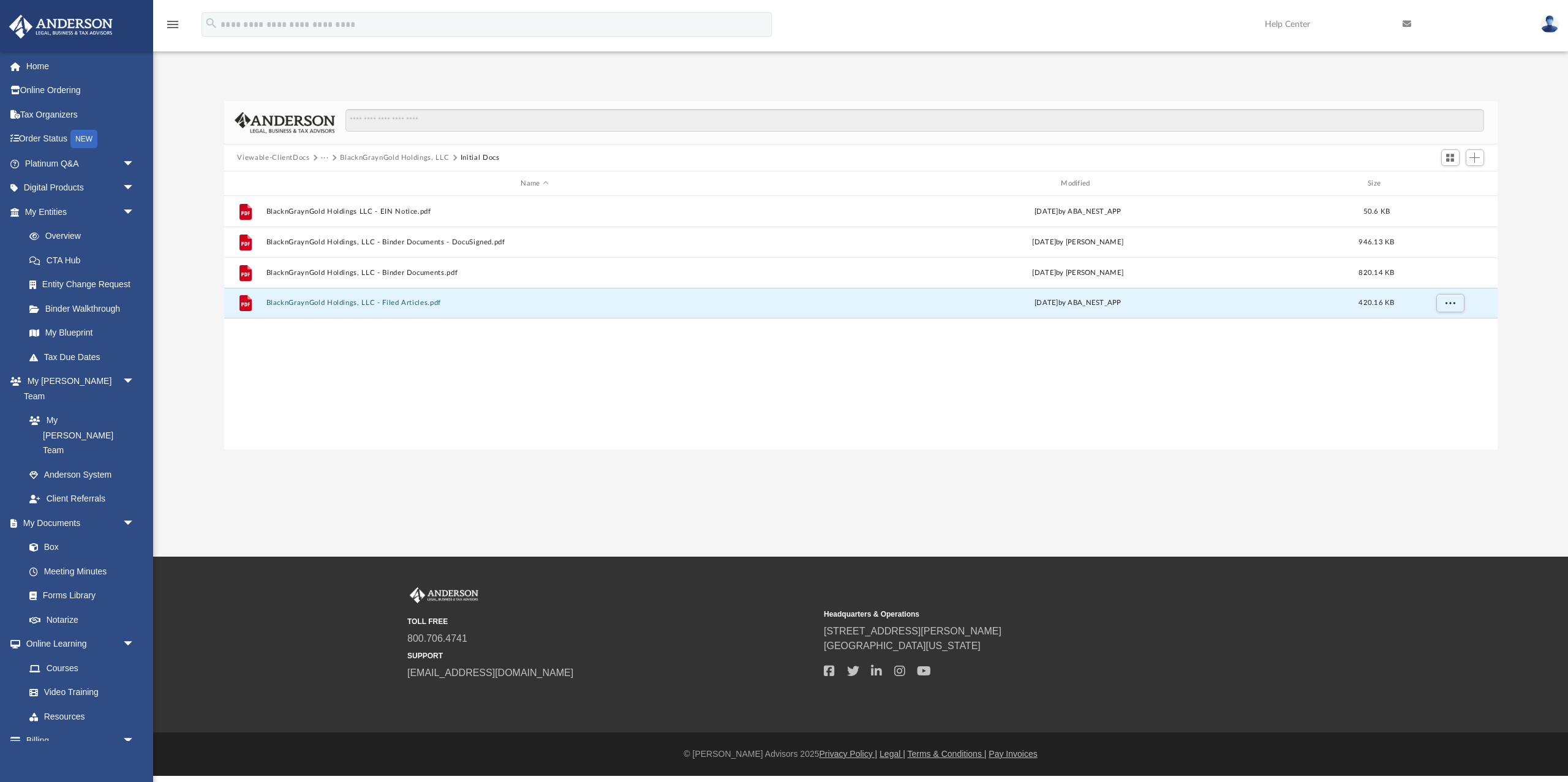
click at [296, 158] on button "Viewable-ClientDocs" at bounding box center [273, 158] width 72 height 11
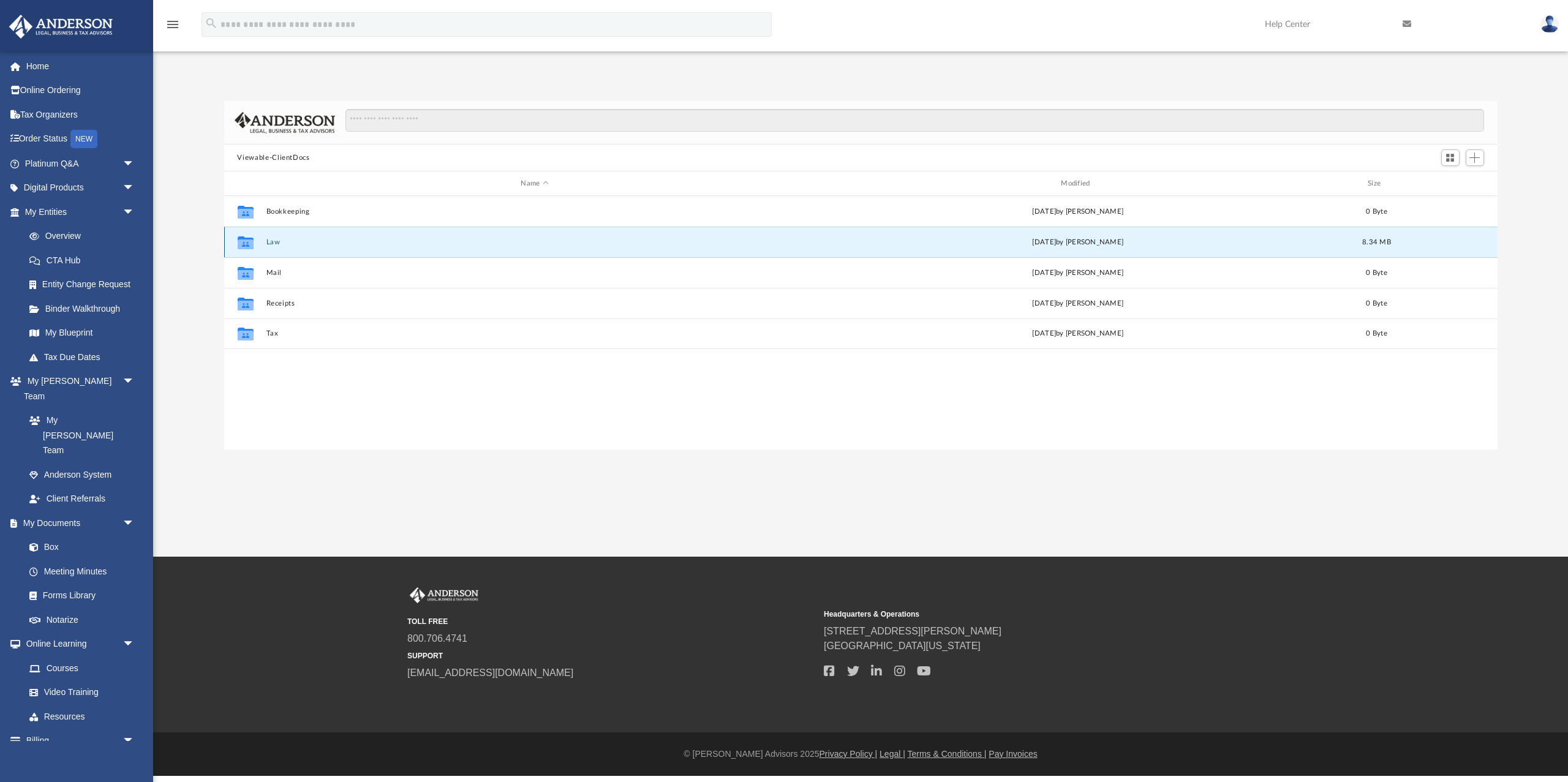
click at [273, 242] on button "Law" at bounding box center [534, 242] width 538 height 8
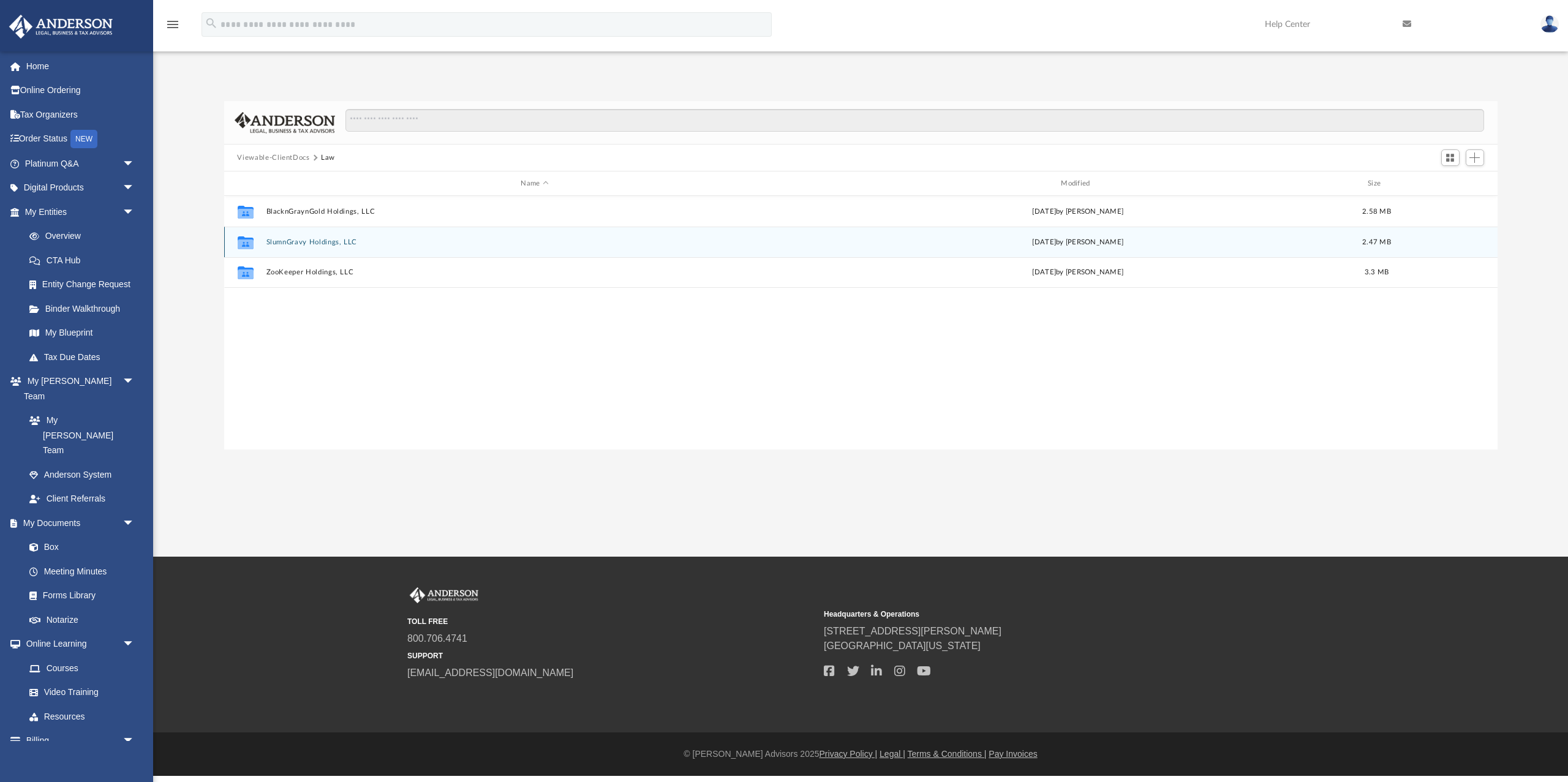
click at [273, 242] on button "SlumnGravy Holdings, LLC" at bounding box center [534, 242] width 538 height 8
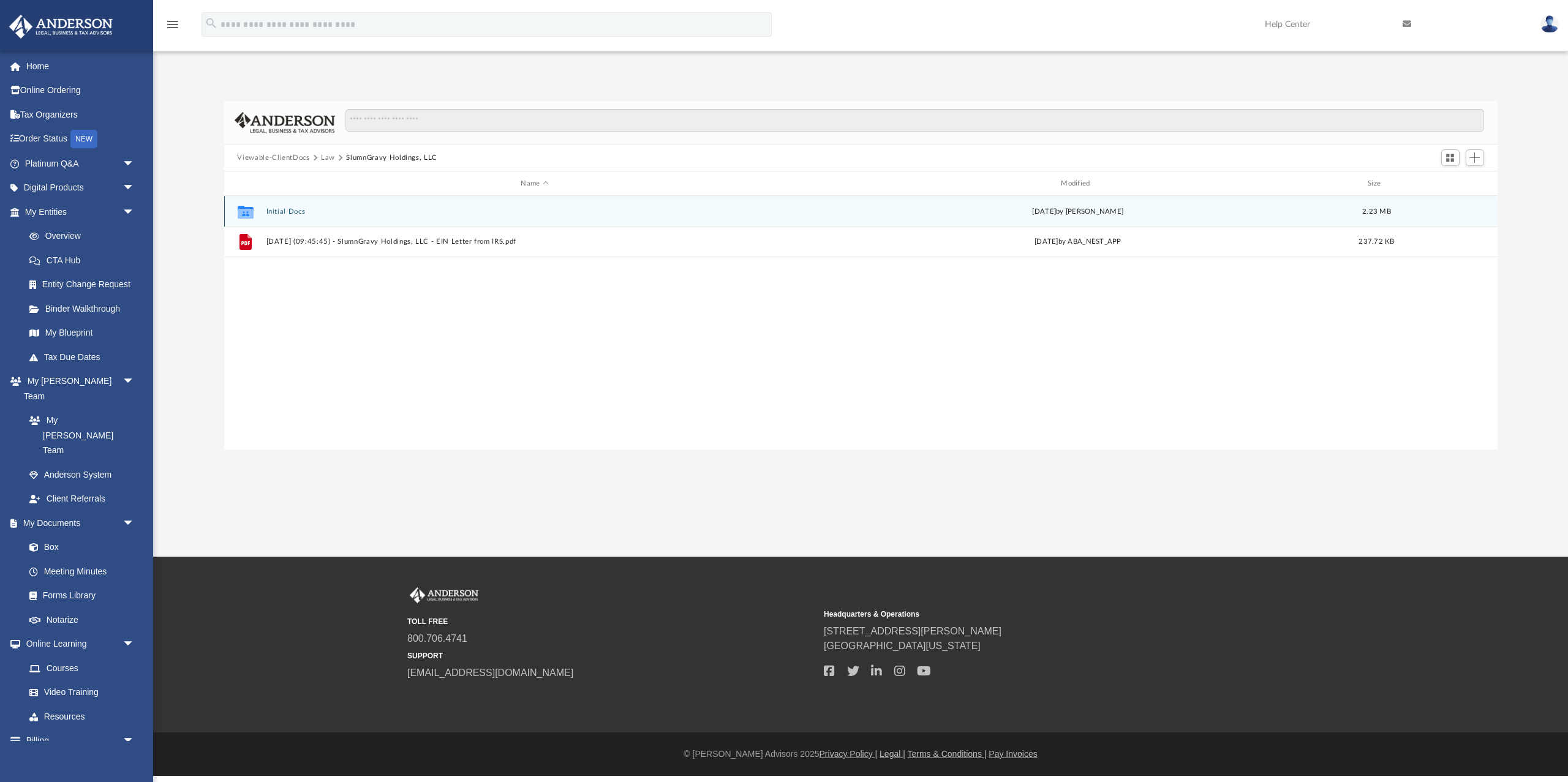
click at [283, 215] on div "Collaborated Folder Initial Docs [DATE] by [PERSON_NAME] 2.23 MB" at bounding box center [861, 211] width 1273 height 30
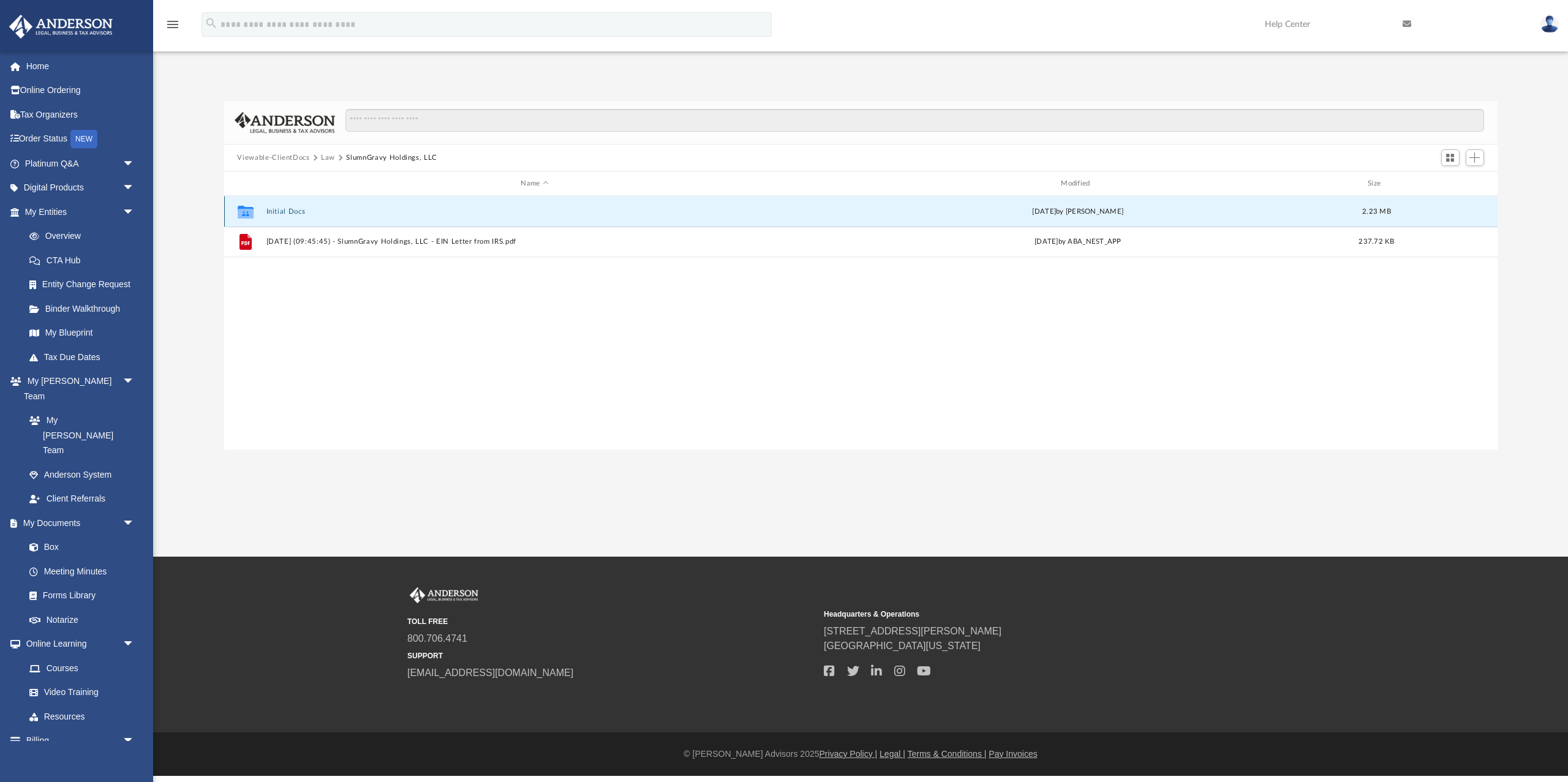
click at [285, 211] on button "Initial Docs" at bounding box center [534, 211] width 538 height 8
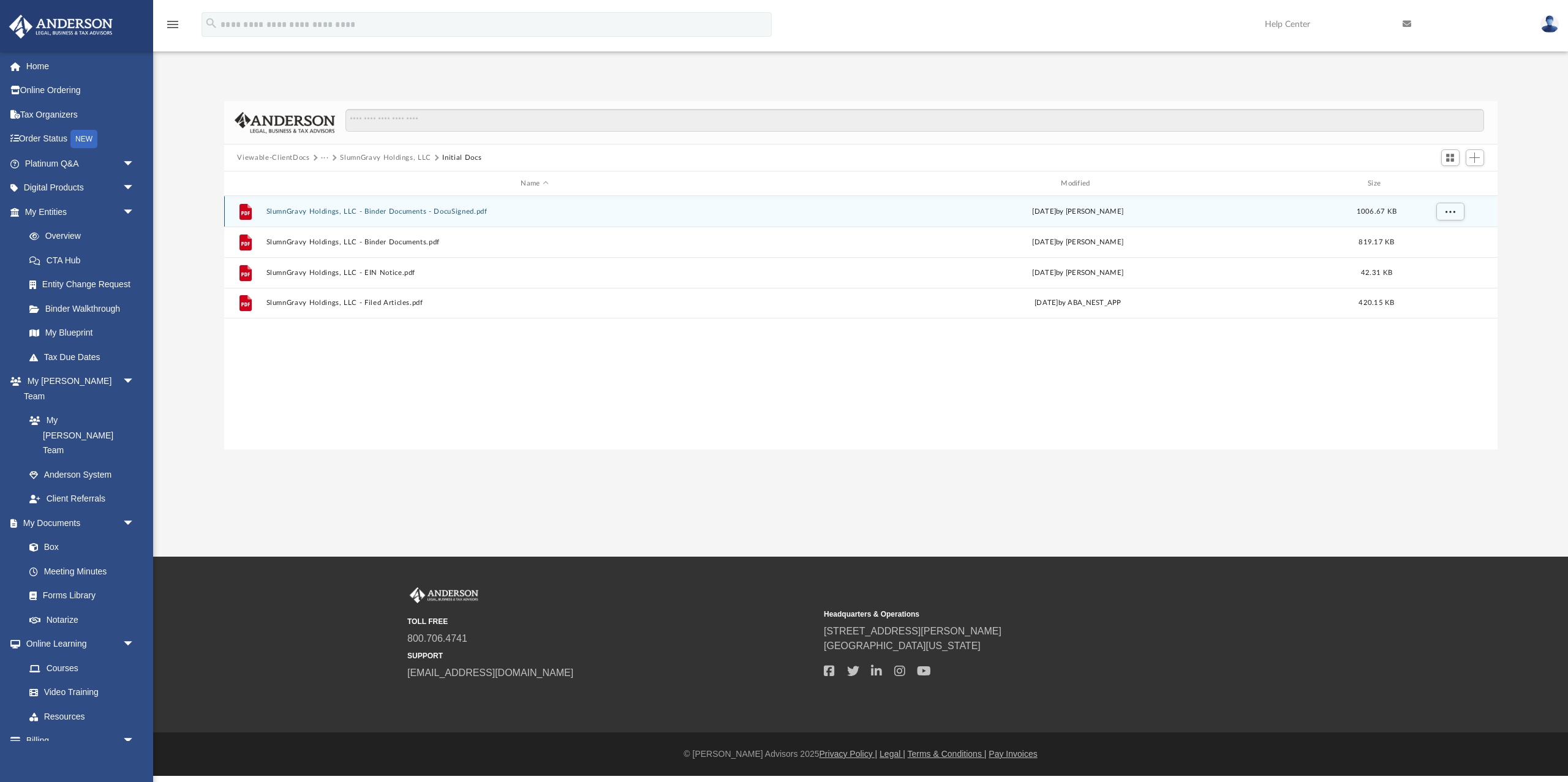
click at [485, 211] on button "SlumnGravy Holdings, LLC - Binder Documents - DocuSigned.pdf" at bounding box center [534, 211] width 538 height 8
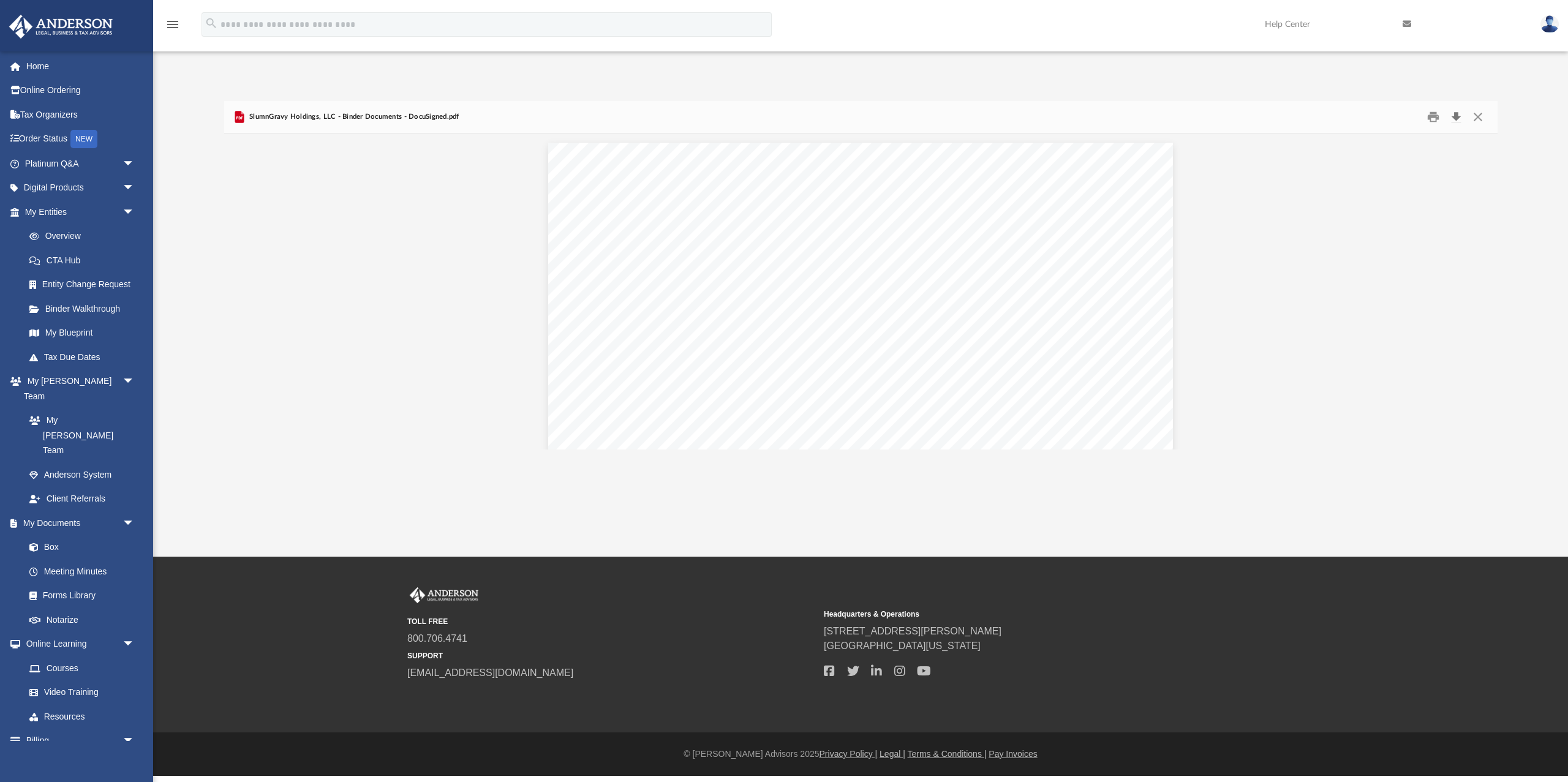
click at [1453, 117] on button "Download" at bounding box center [1456, 117] width 22 height 19
click at [1474, 114] on button "Close" at bounding box center [1478, 117] width 22 height 19
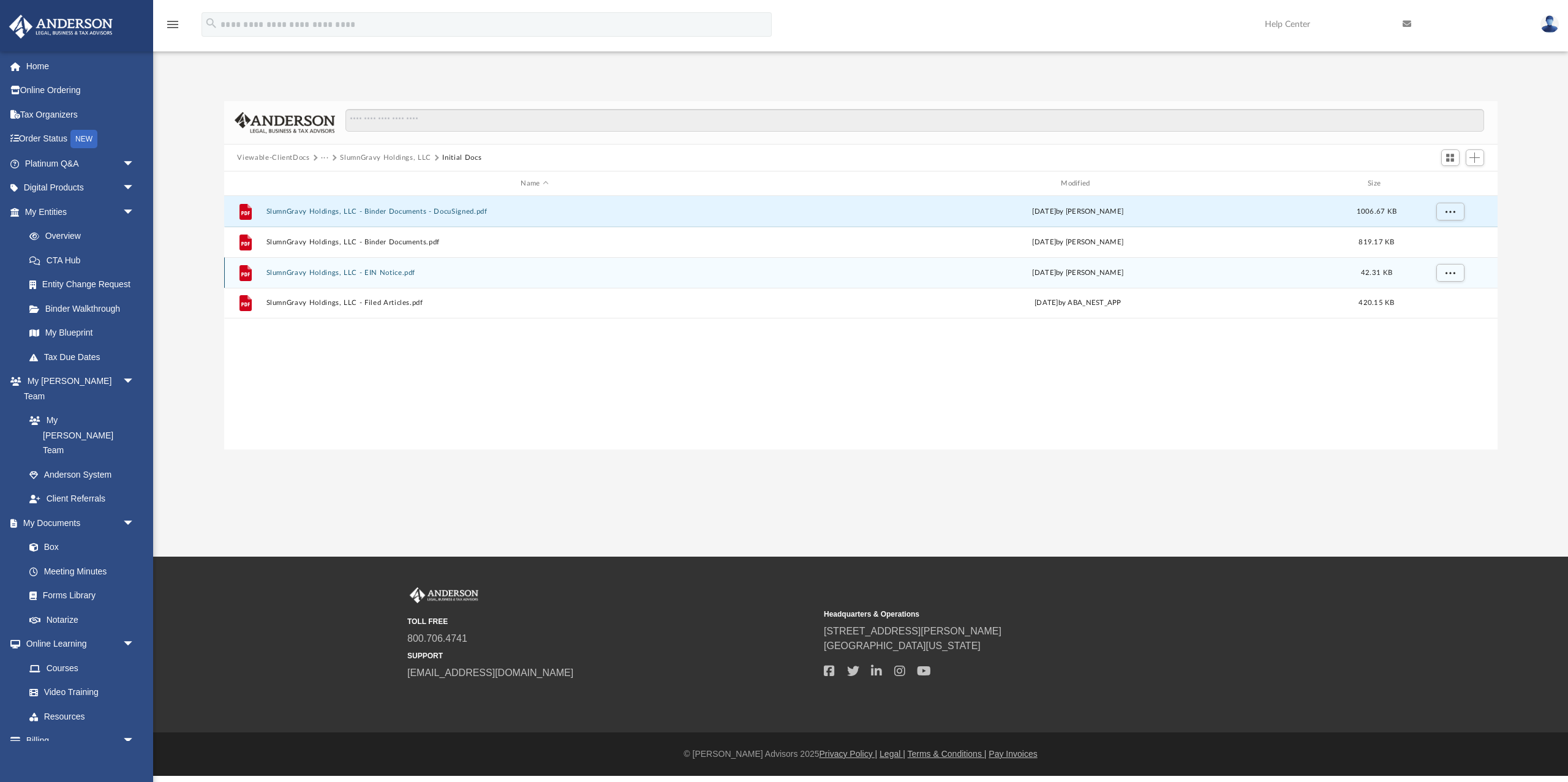
click at [406, 271] on button "SlumnGravy Holdings, LLC - EIN Notice.pdf" at bounding box center [534, 273] width 538 height 8
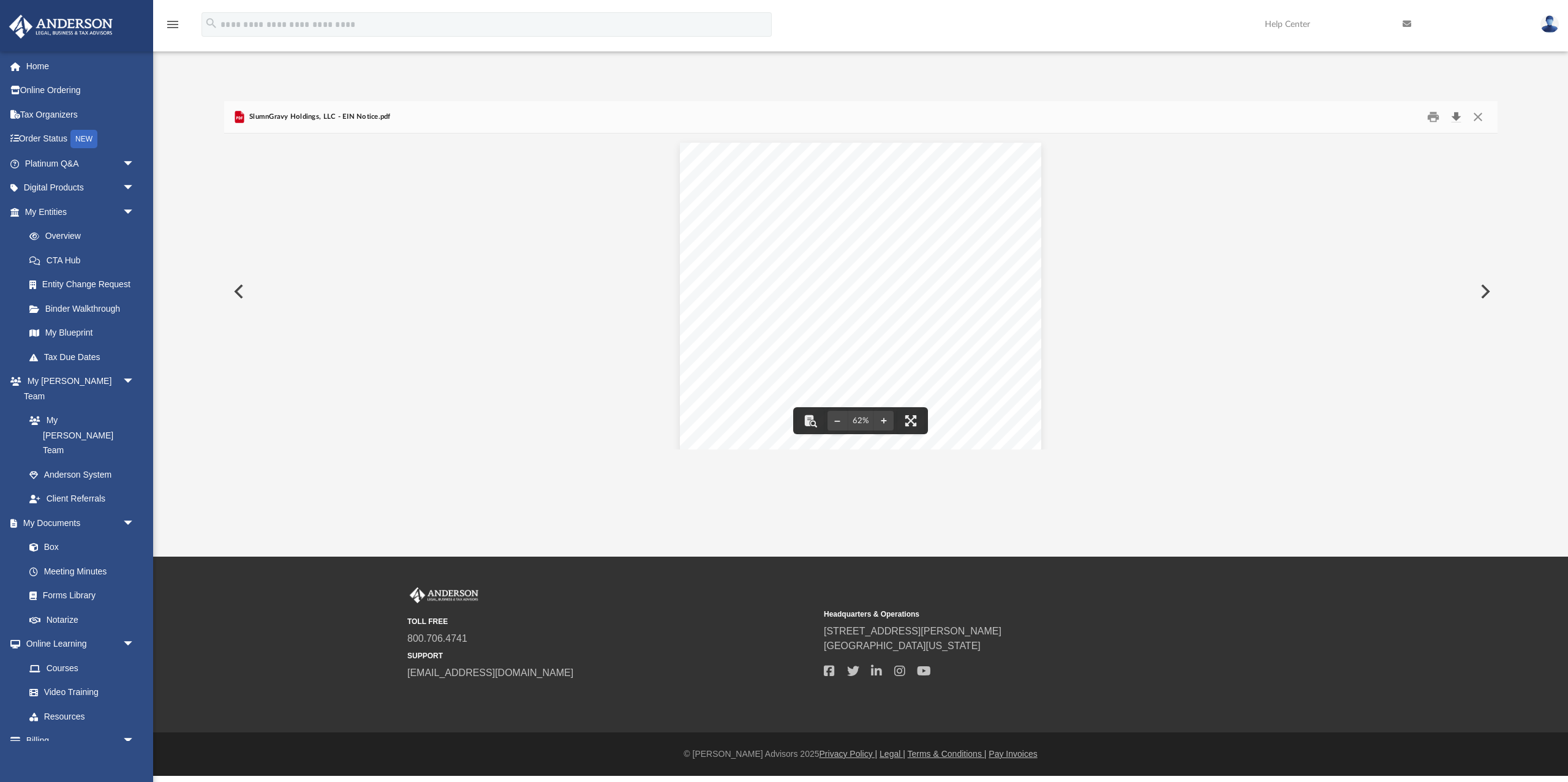
click at [1459, 115] on button "Download" at bounding box center [1456, 117] width 22 height 19
click at [1479, 114] on button "Close" at bounding box center [1478, 117] width 22 height 19
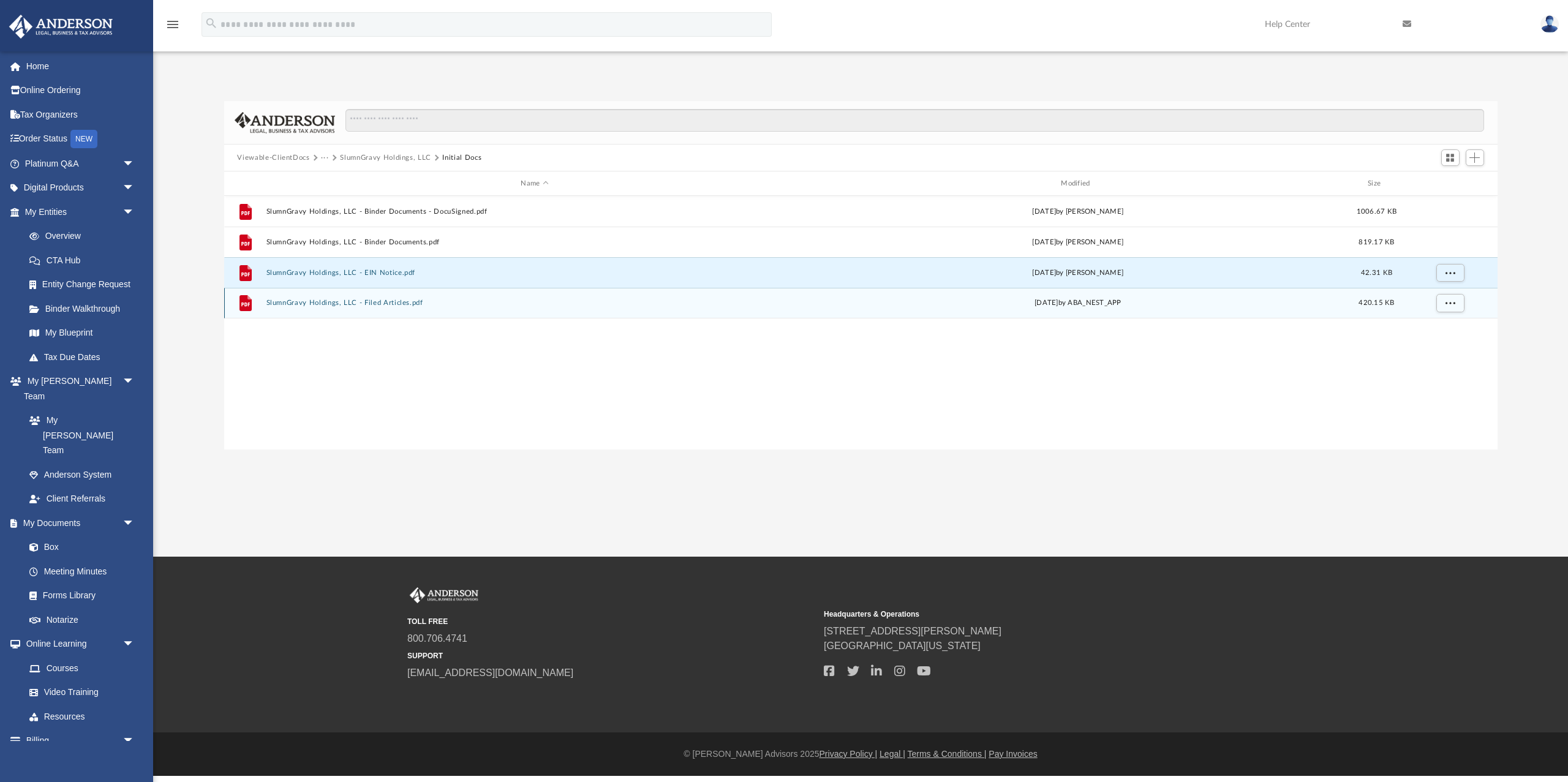
click at [344, 302] on button "SlumnGravy Holdings, LLC - Filed Articles.pdf" at bounding box center [534, 302] width 538 height 8
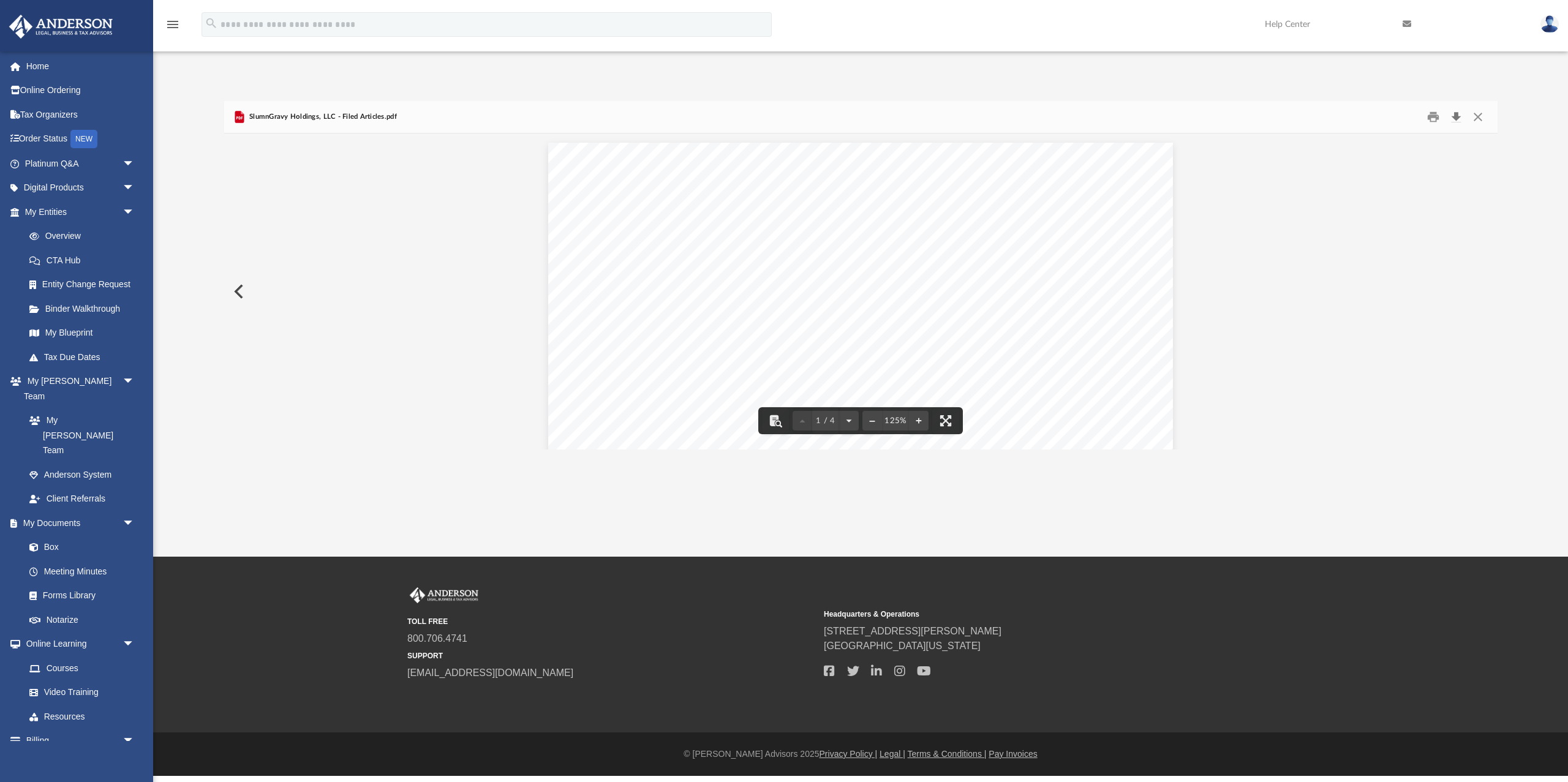
click at [1457, 119] on button "Download" at bounding box center [1456, 117] width 22 height 19
click at [1484, 117] on button "Close" at bounding box center [1478, 117] width 22 height 19
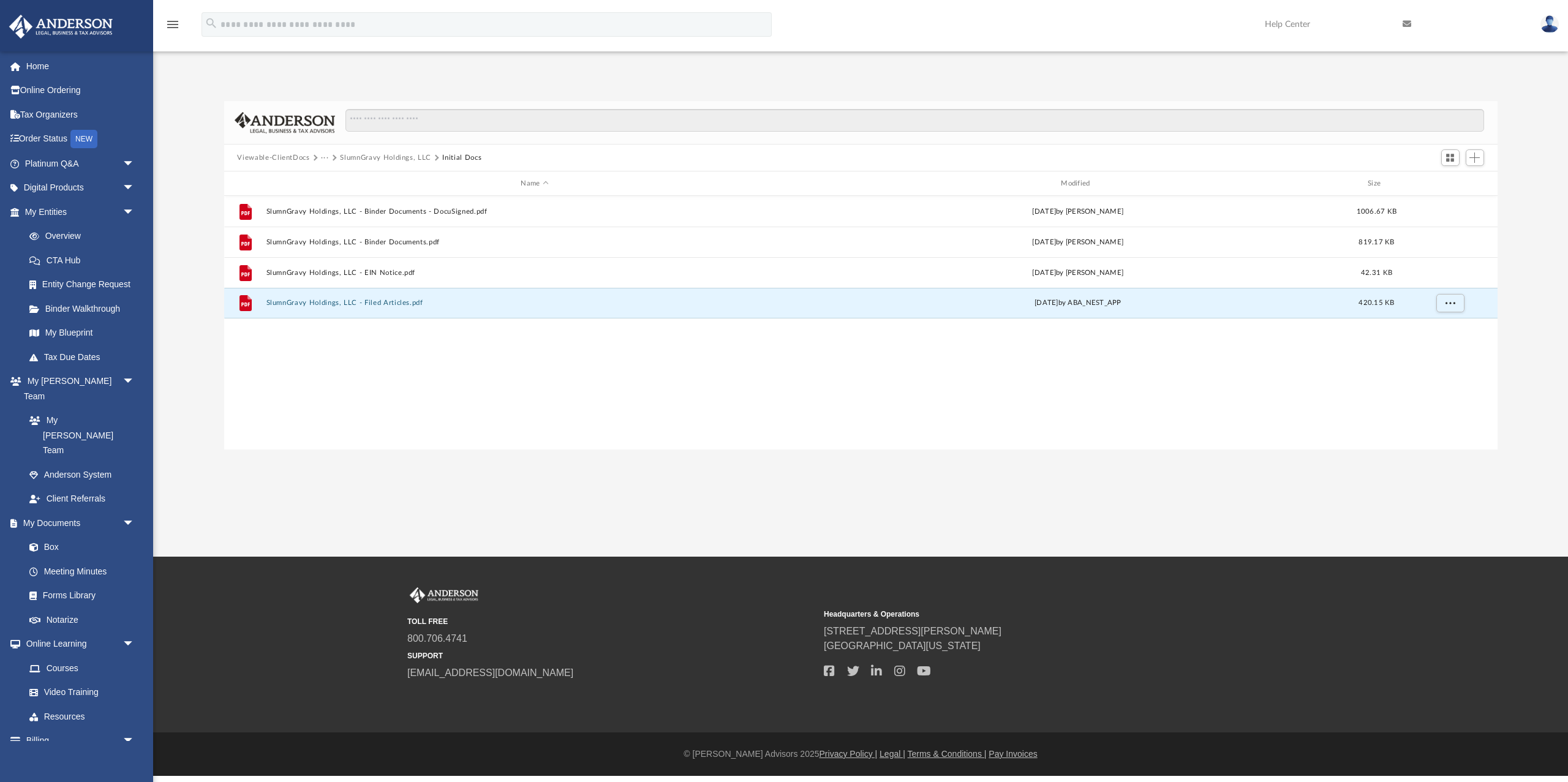
click at [298, 158] on button "Viewable-ClientDocs" at bounding box center [273, 158] width 72 height 11
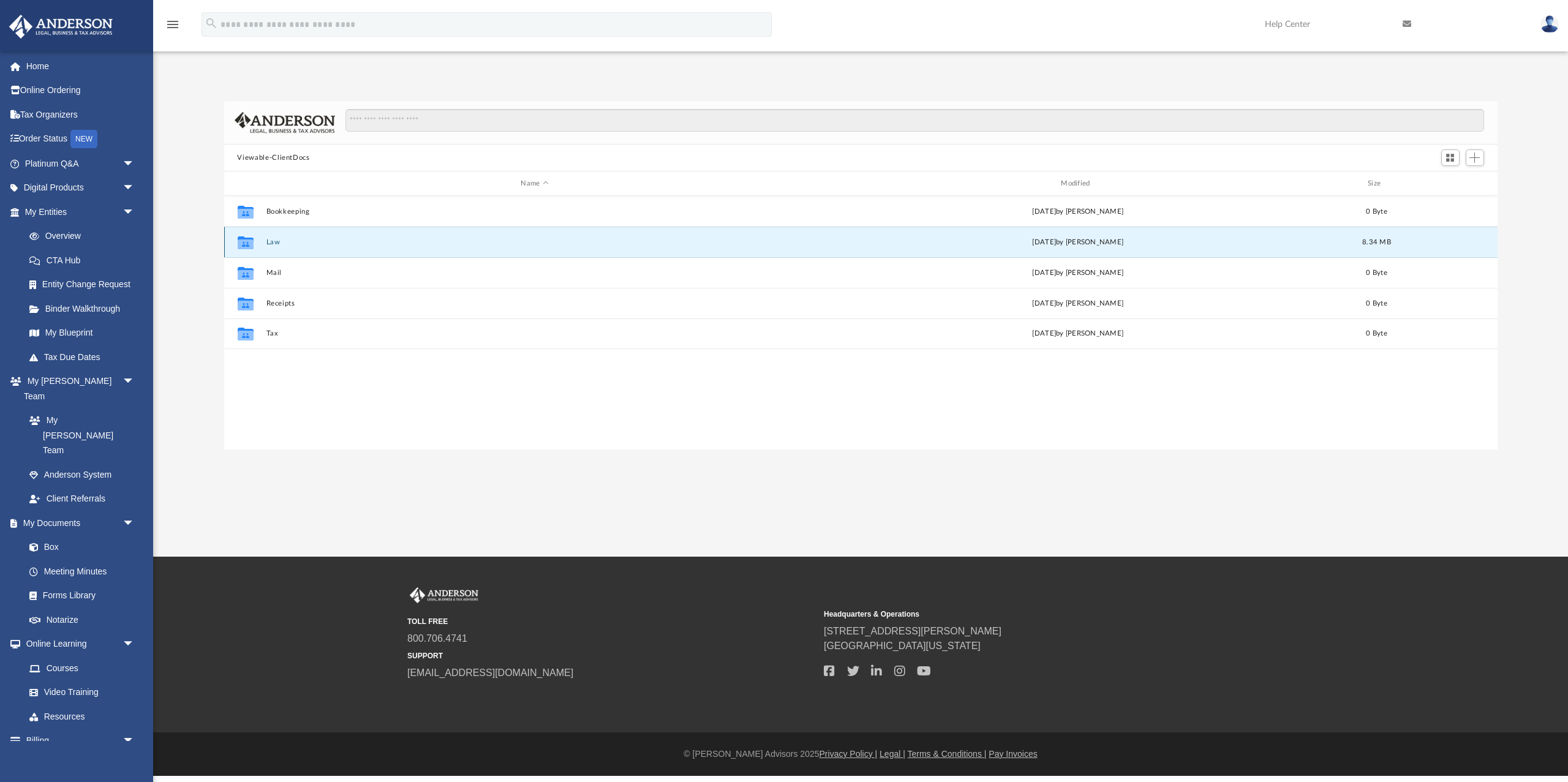
click at [272, 241] on button "Law" at bounding box center [534, 242] width 538 height 8
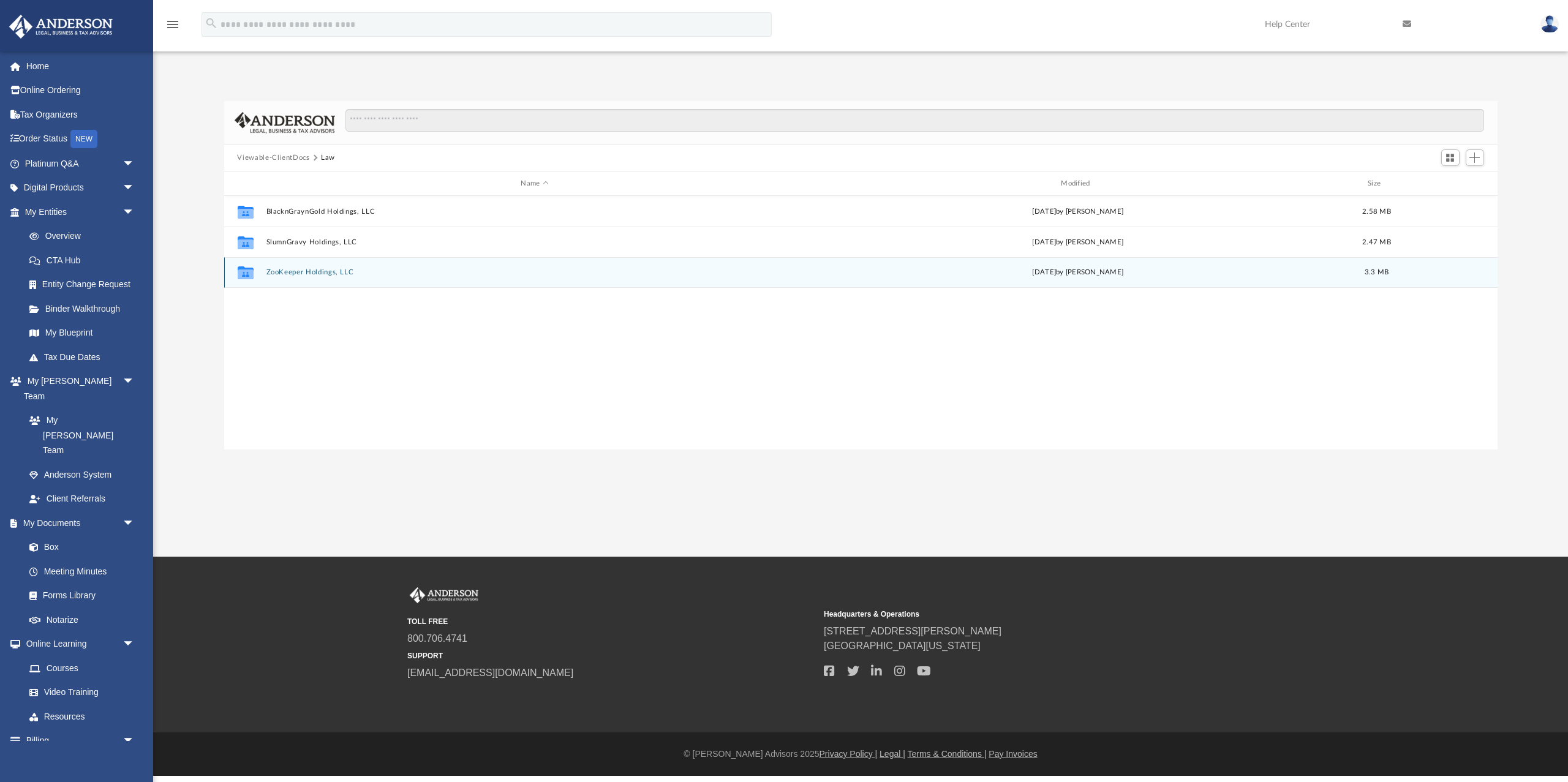
click at [281, 269] on button "ZooKeeper Holdings, LLC" at bounding box center [534, 272] width 538 height 8
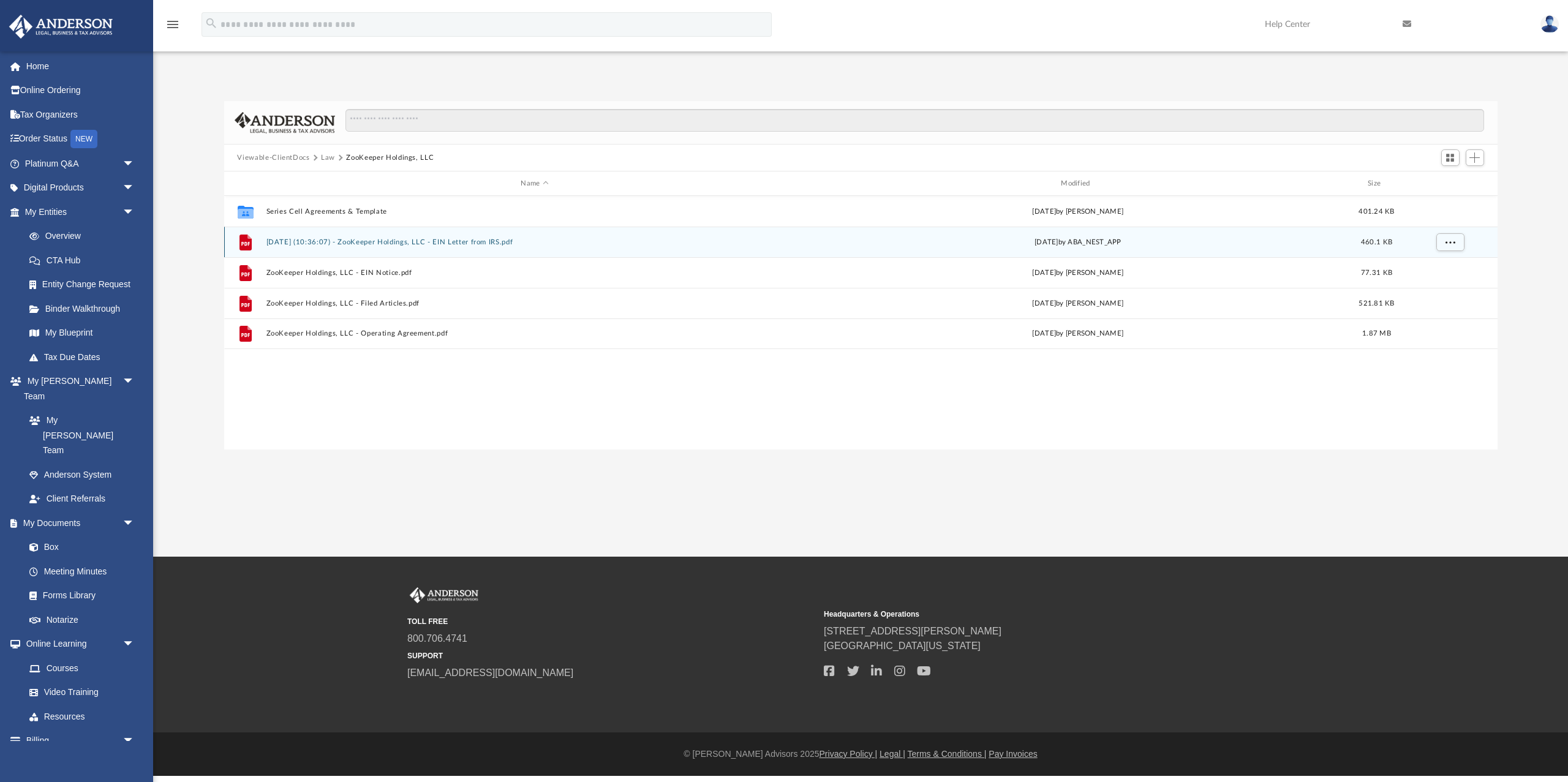
click at [456, 237] on div "File [DATE] (10:36:07) - ZooKeeper Holdings, LLC - EIN Letter from IRS.pdf [DAT…" at bounding box center [861, 242] width 1273 height 30
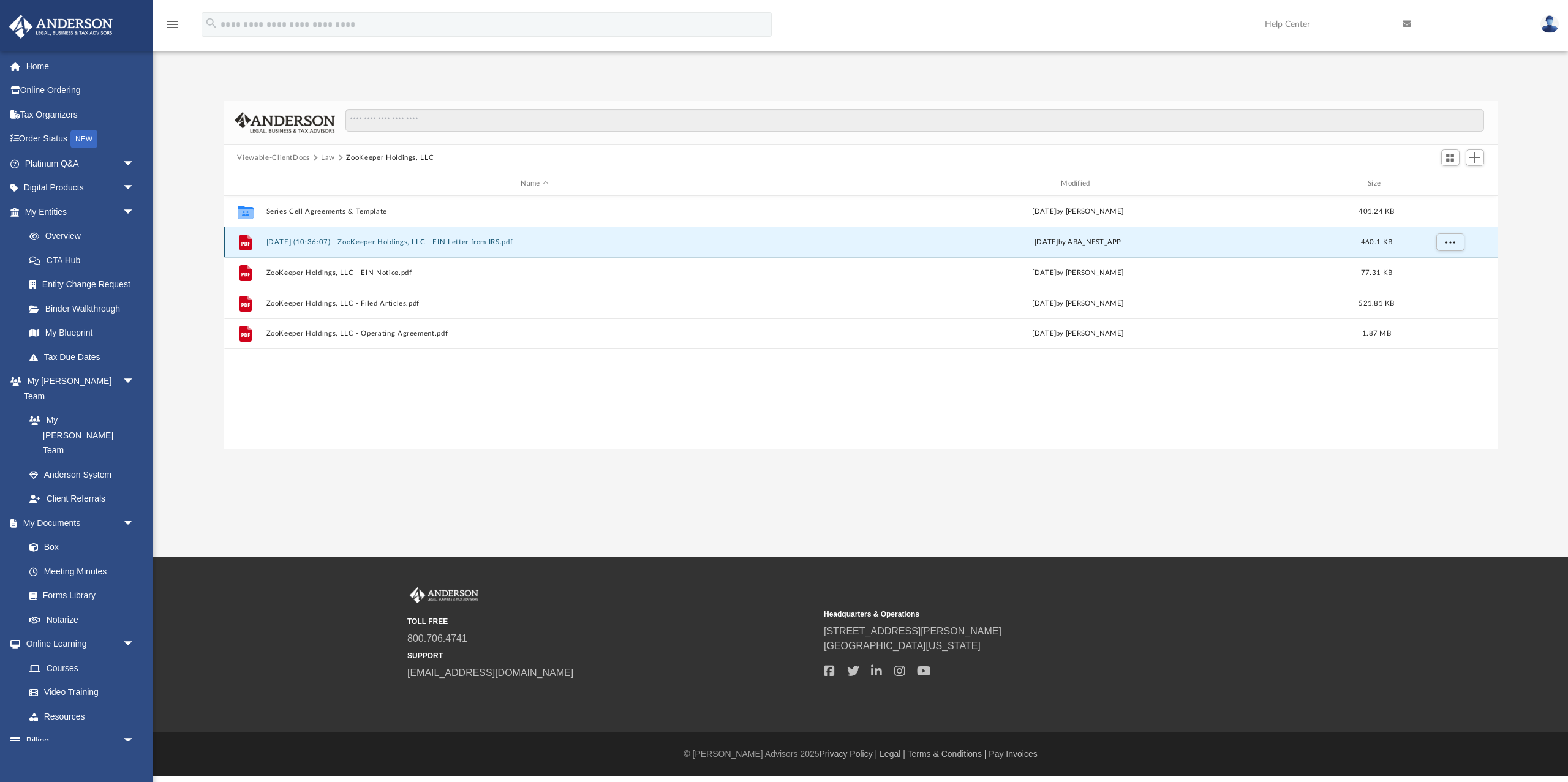
click at [393, 238] on button "[DATE] (10:36:07) - ZooKeeper Holdings, LLC - EIN Letter from IRS.pdf" at bounding box center [534, 242] width 538 height 8
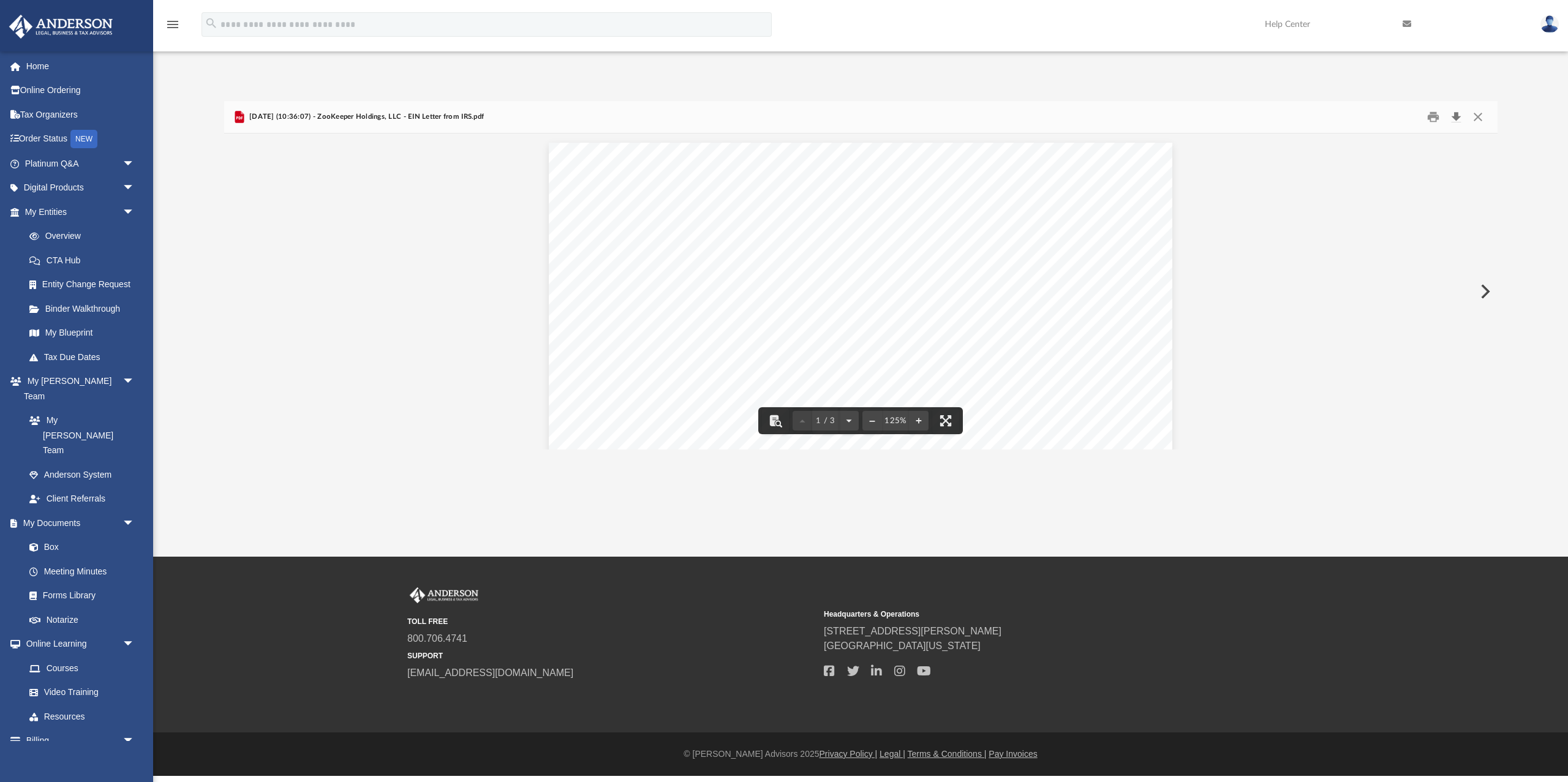
click at [1458, 112] on button "Download" at bounding box center [1456, 117] width 22 height 19
click at [1478, 117] on button "Close" at bounding box center [1478, 117] width 22 height 19
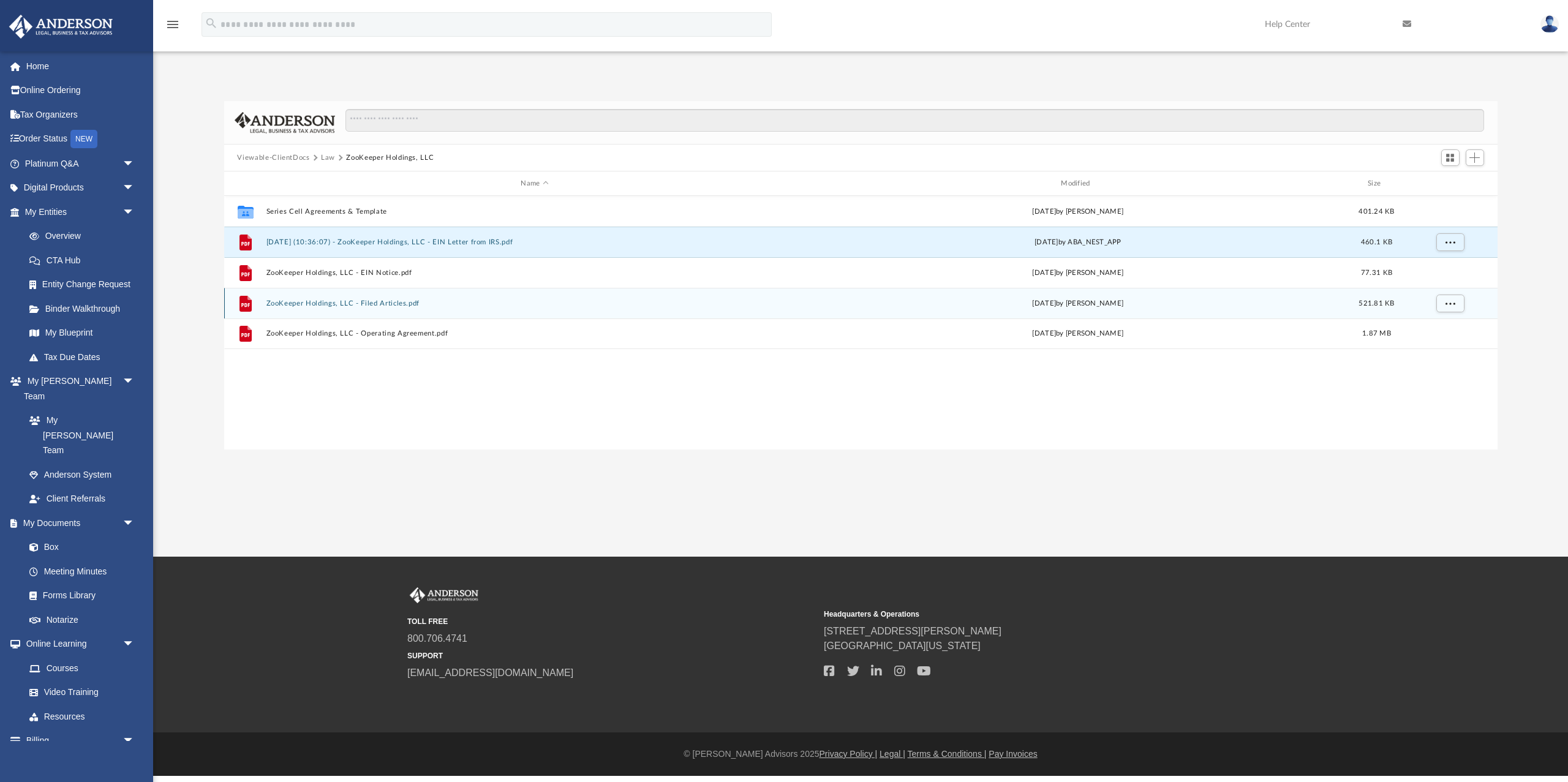
click at [368, 303] on button "ZooKeeper Holdings, LLC - Filed Articles.pdf" at bounding box center [534, 303] width 538 height 8
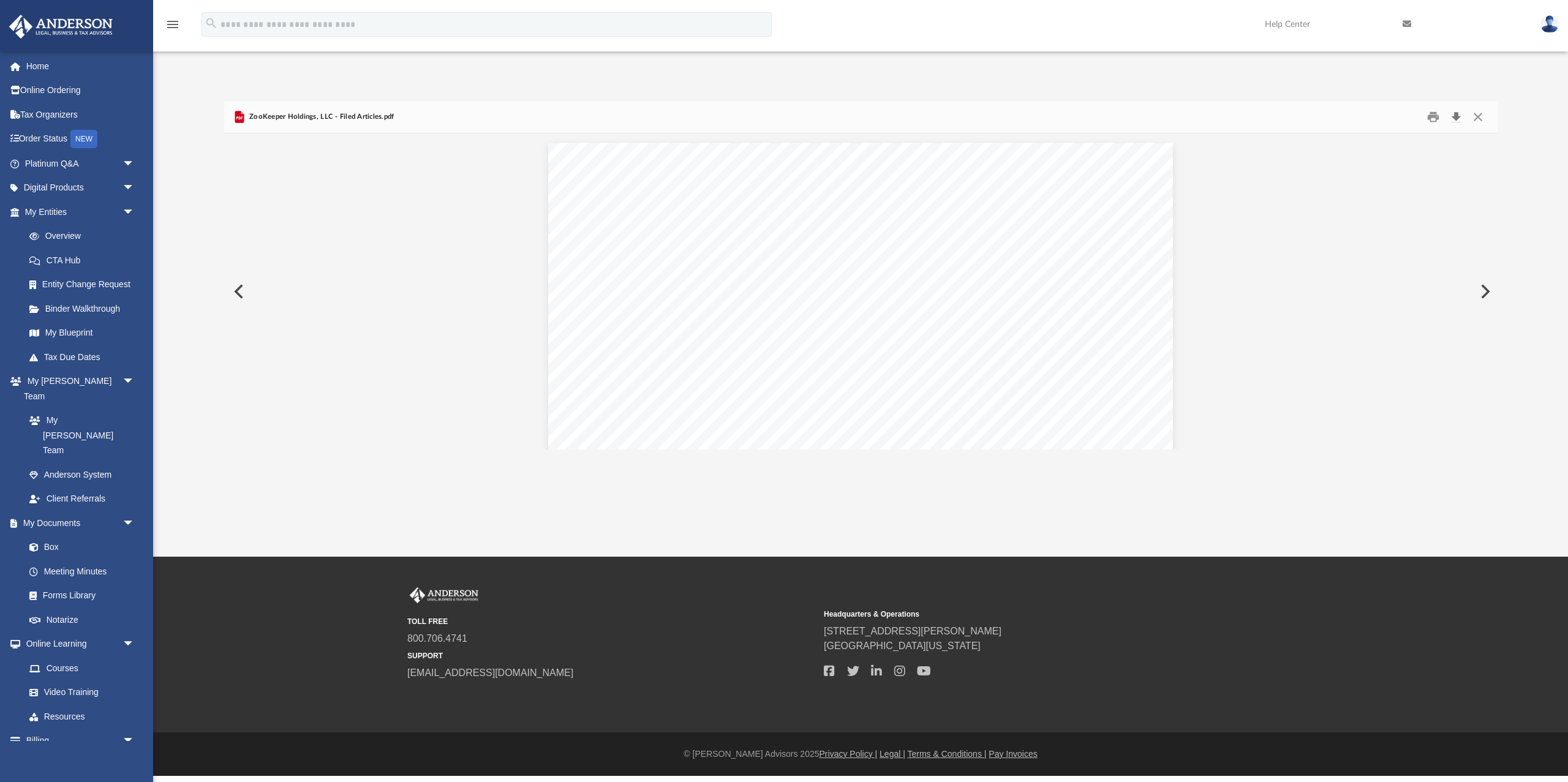
click at [1455, 116] on button "Download" at bounding box center [1456, 117] width 22 height 19
click at [1482, 119] on button "Close" at bounding box center [1478, 117] width 22 height 19
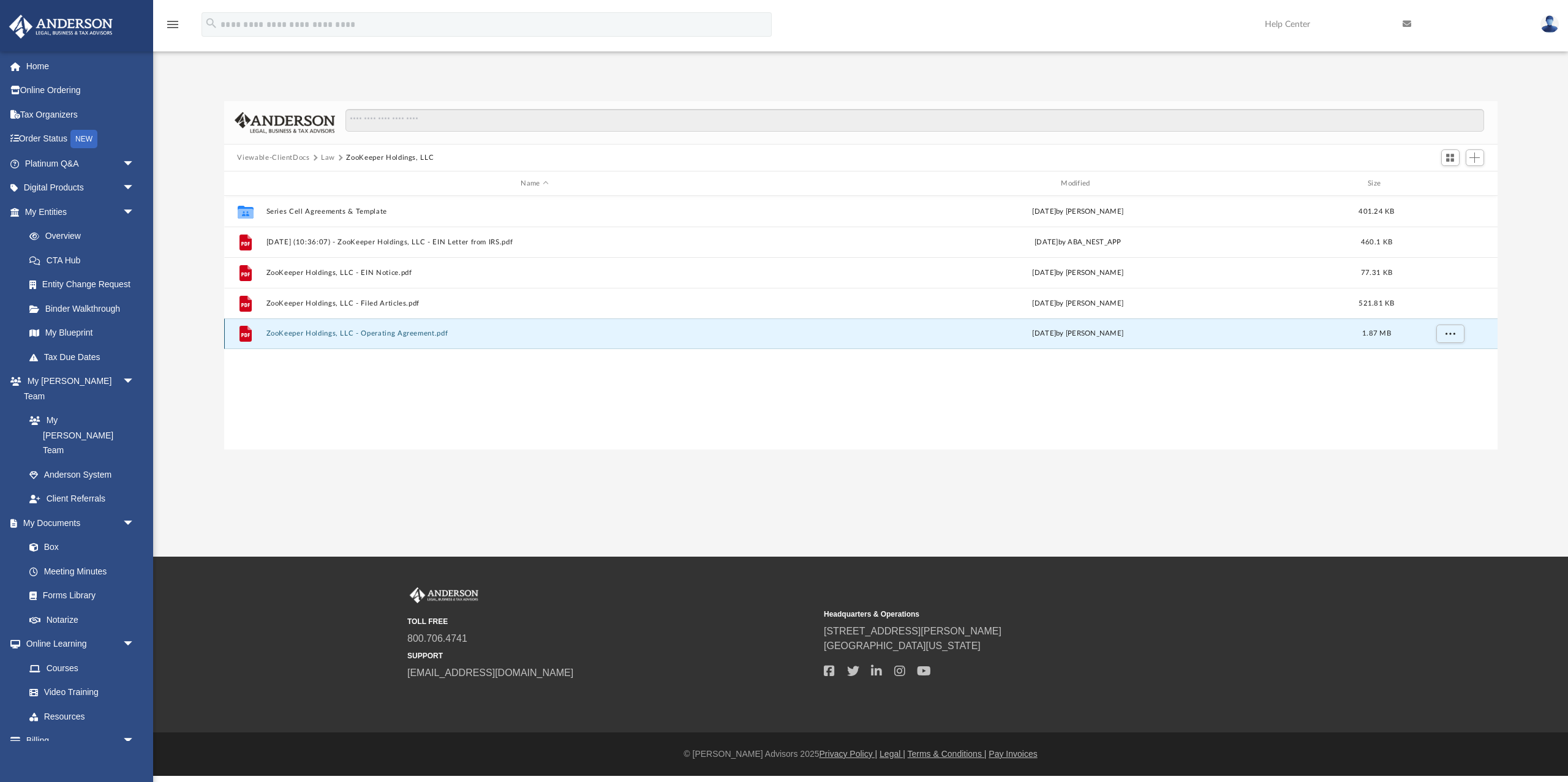
click at [305, 334] on button "ZooKeeper Holdings, LLC - Operating Agreement.pdf" at bounding box center [534, 333] width 538 height 8
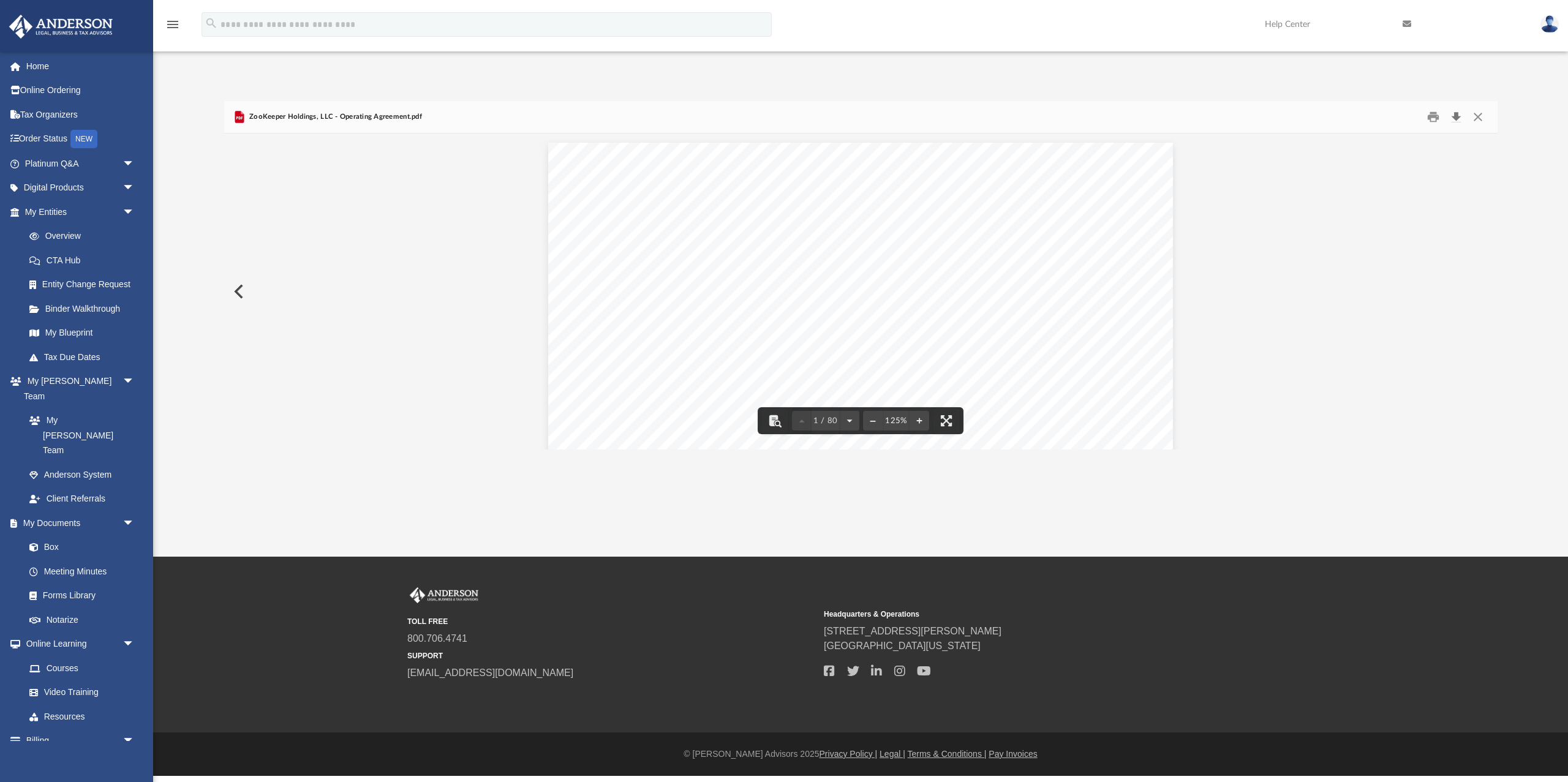
click at [1456, 113] on button "Download" at bounding box center [1456, 117] width 22 height 19
